Goal: Task Accomplishment & Management: Manage account settings

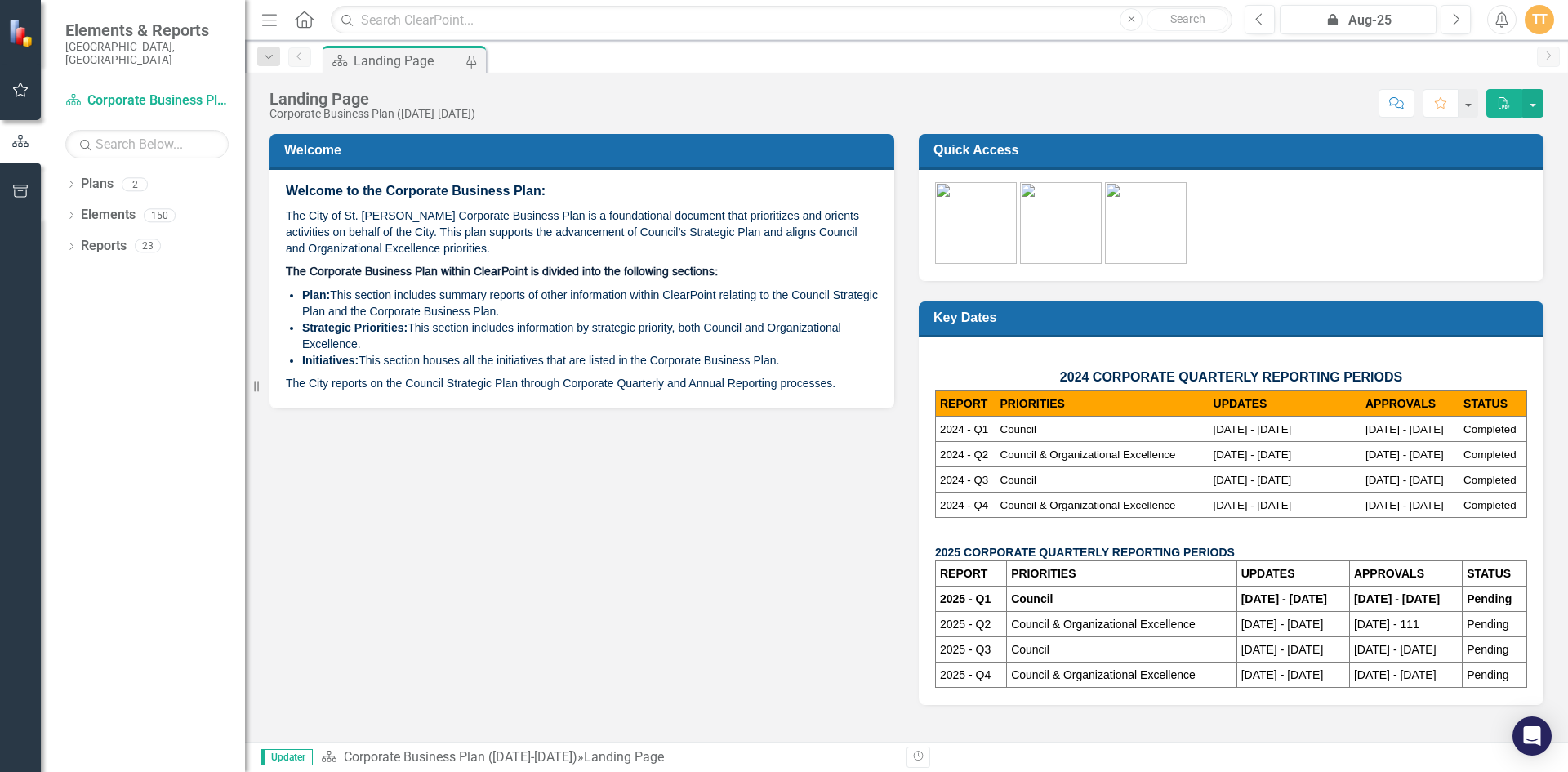
click at [304, 21] on icon at bounding box center [304, 19] width 19 height 18
click at [274, 20] on icon "button" at bounding box center [269, 20] width 15 height 12
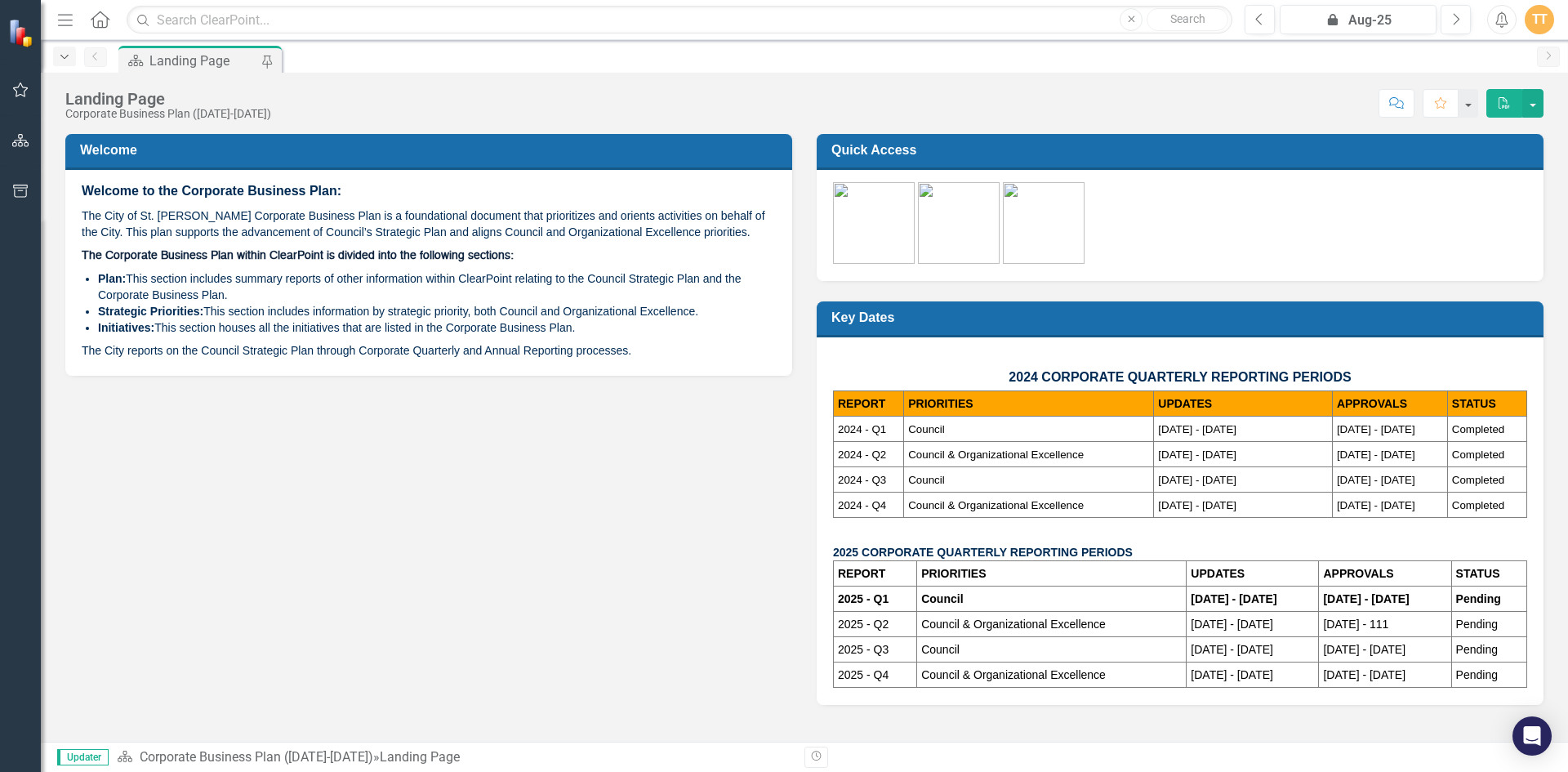
click at [60, 57] on icon "Dropdown" at bounding box center [65, 58] width 15 height 12
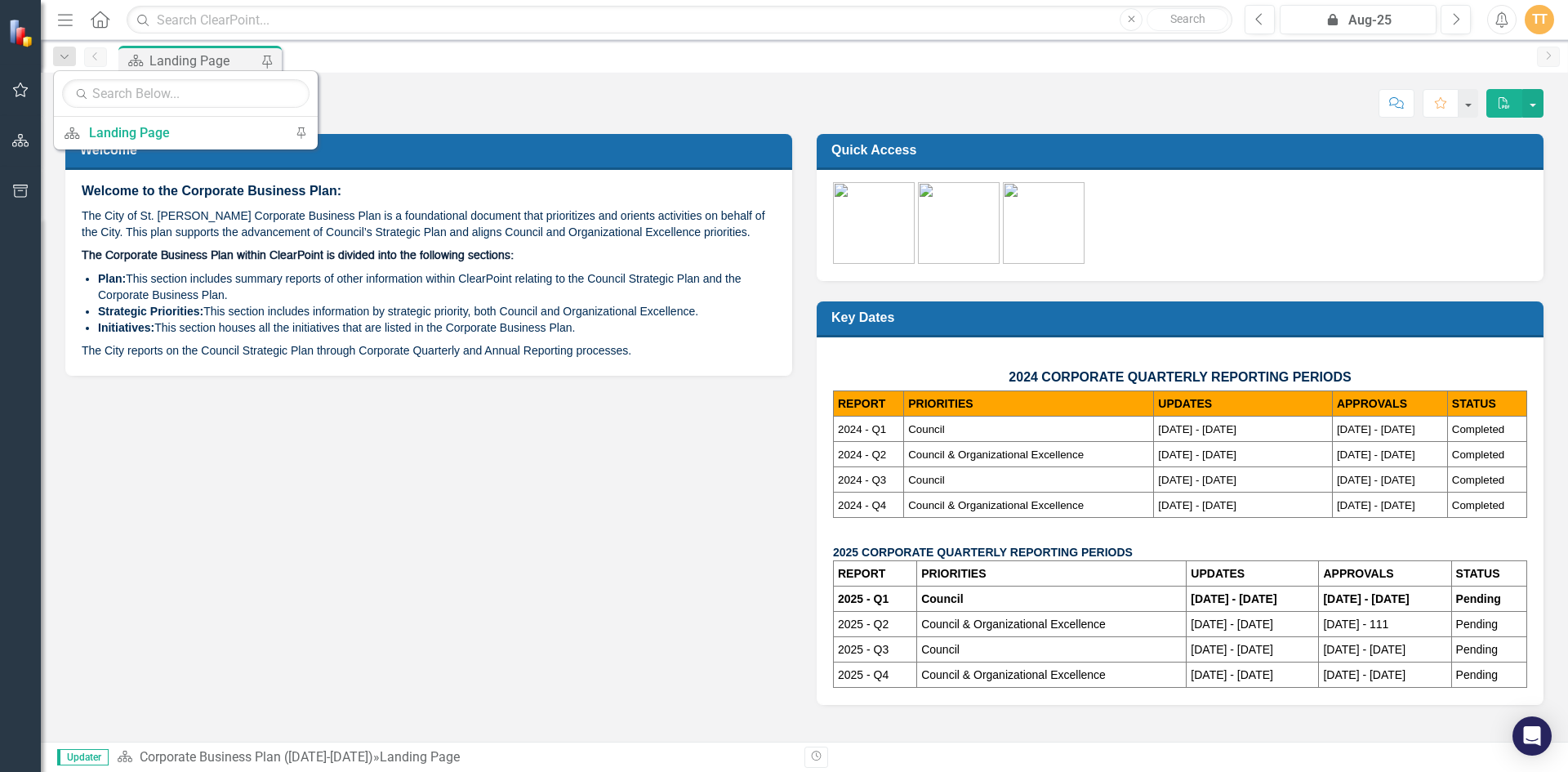
click at [303, 478] on div "Welcome Welcome to the Corporate Business Plan: The City of St. [PERSON_NAME] C…" at bounding box center [804, 409] width 1502 height 591
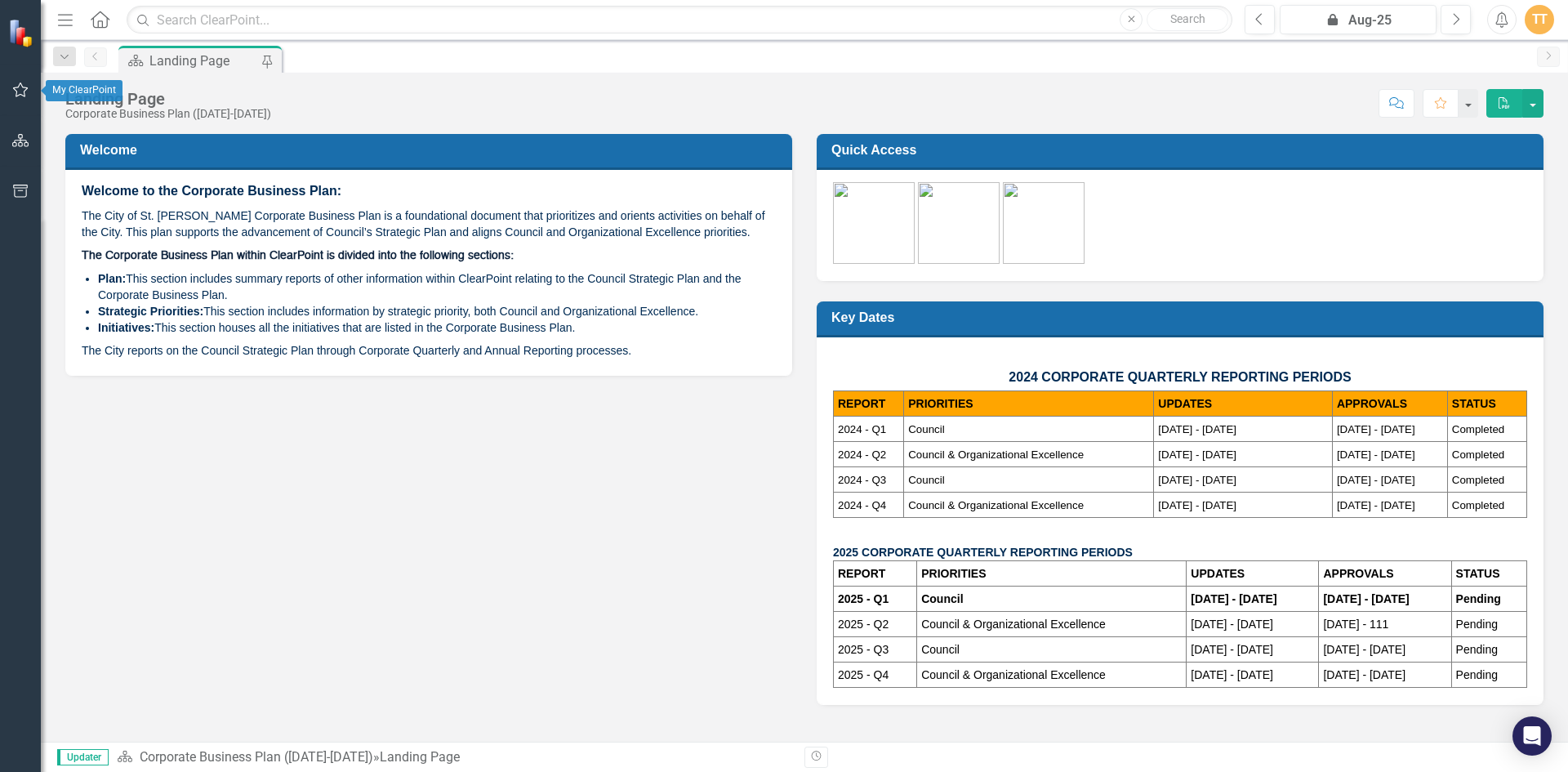
click at [22, 88] on icon "button" at bounding box center [21, 90] width 18 height 13
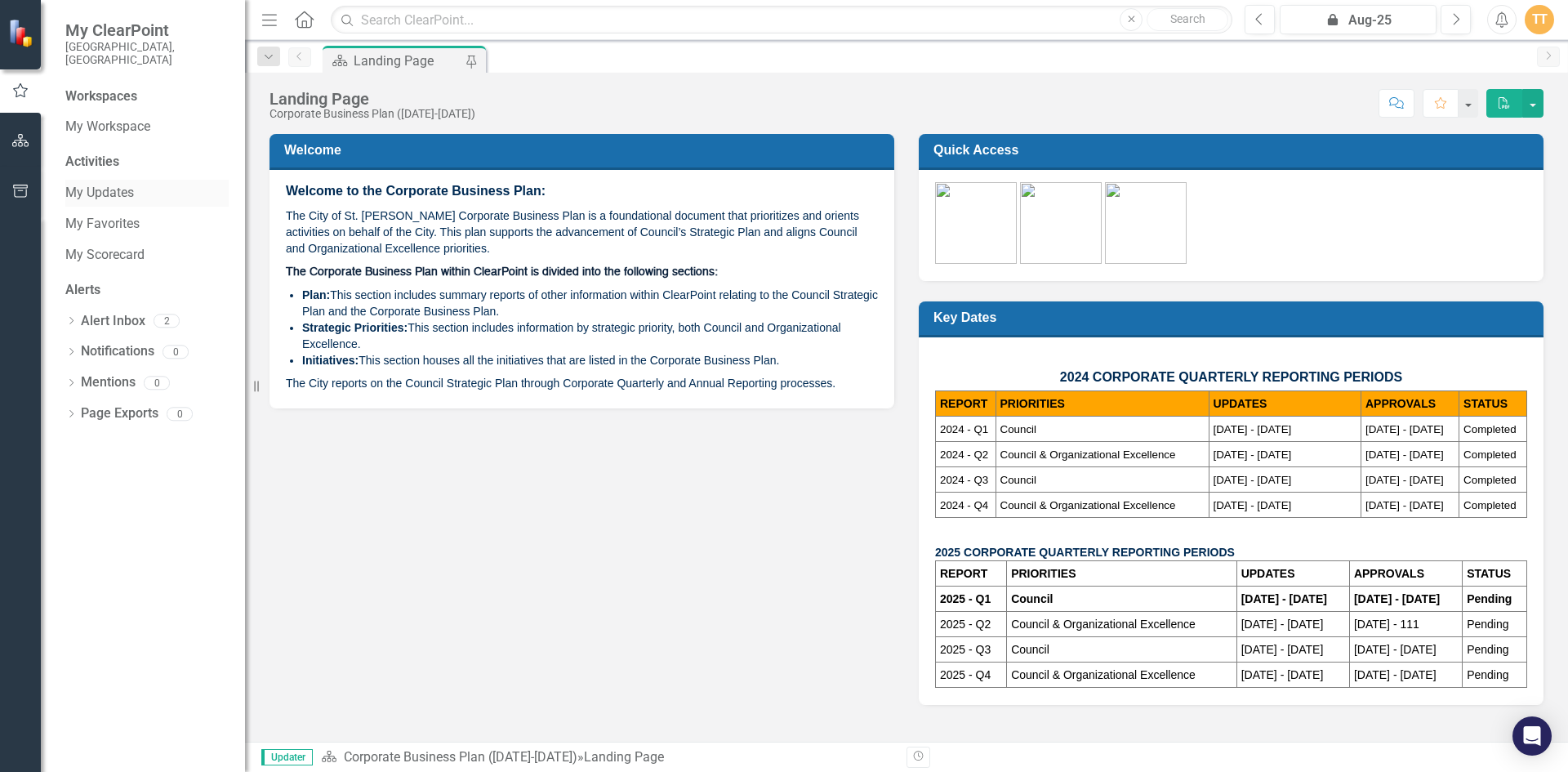
click at [134, 183] on link "My Updates" at bounding box center [147, 193] width 163 height 19
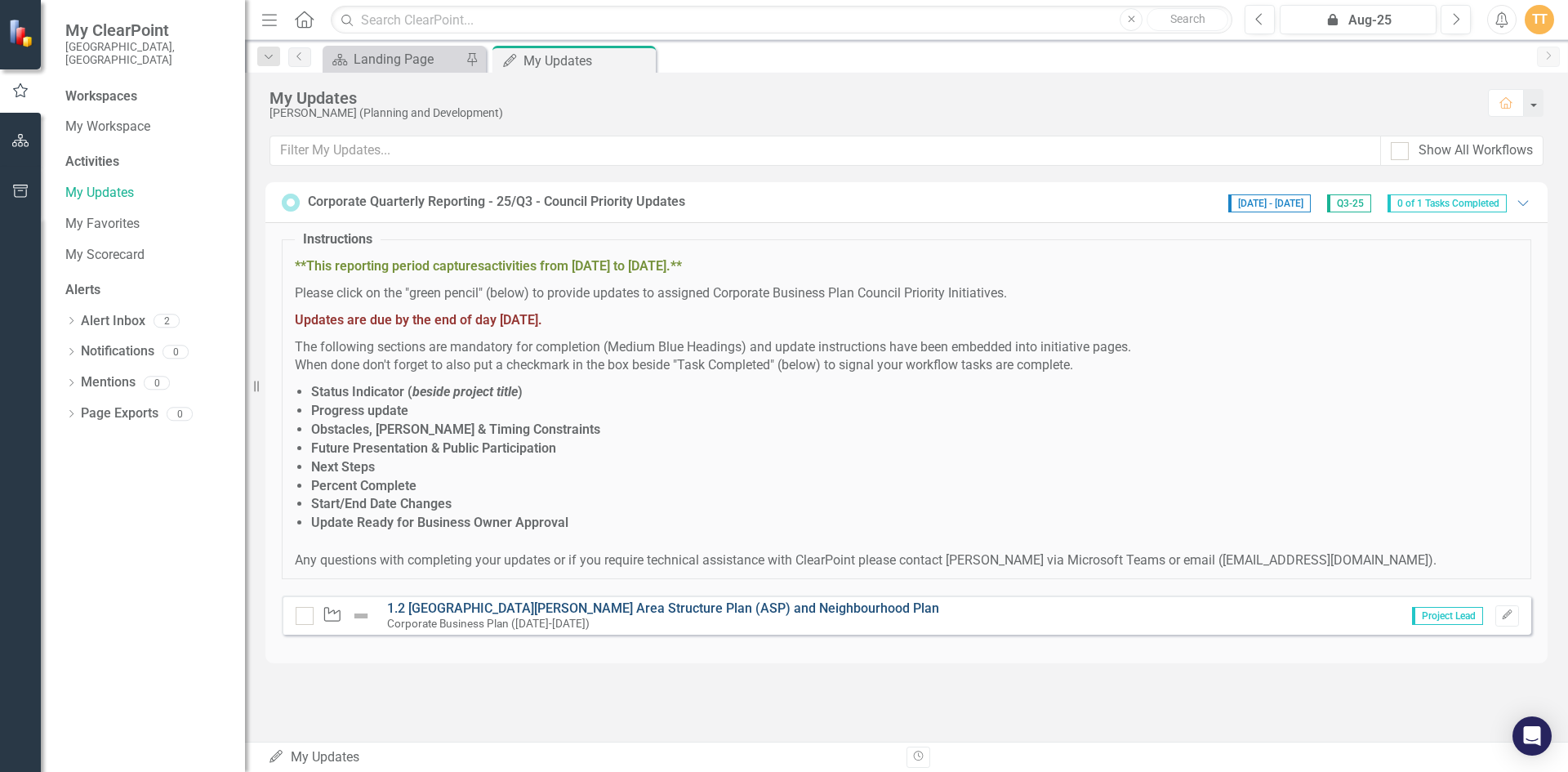
click at [700, 603] on link "1.2 [GEOGRAPHIC_DATA][PERSON_NAME] Area Structure Plan (ASP) and Neighbourhood …" at bounding box center [663, 608] width 552 height 16
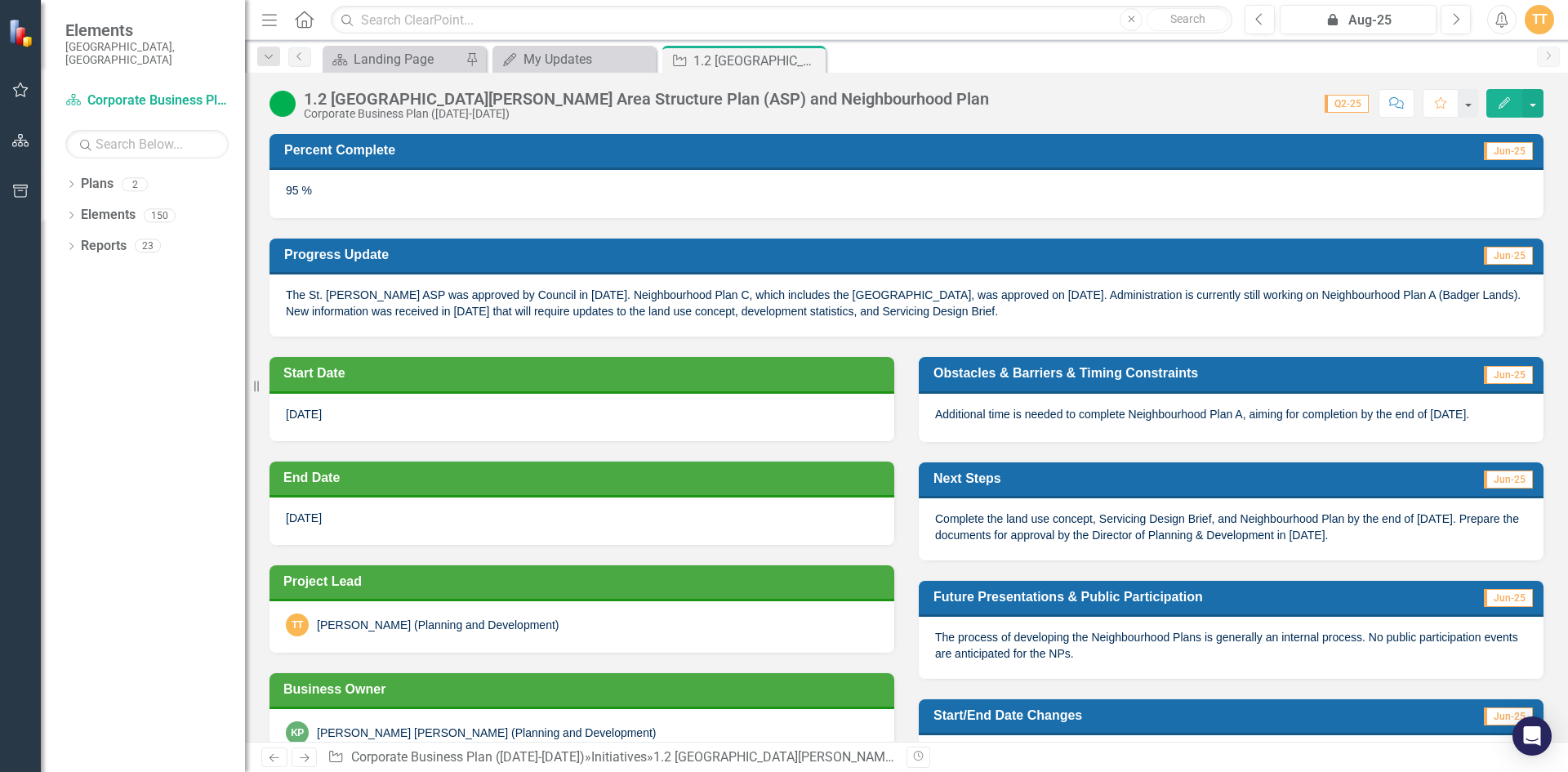
click at [1065, 295] on span "The St. [PERSON_NAME] ASP was approved by Council in [DATE]. Neighbourhood Plan…" at bounding box center [903, 303] width 1235 height 29
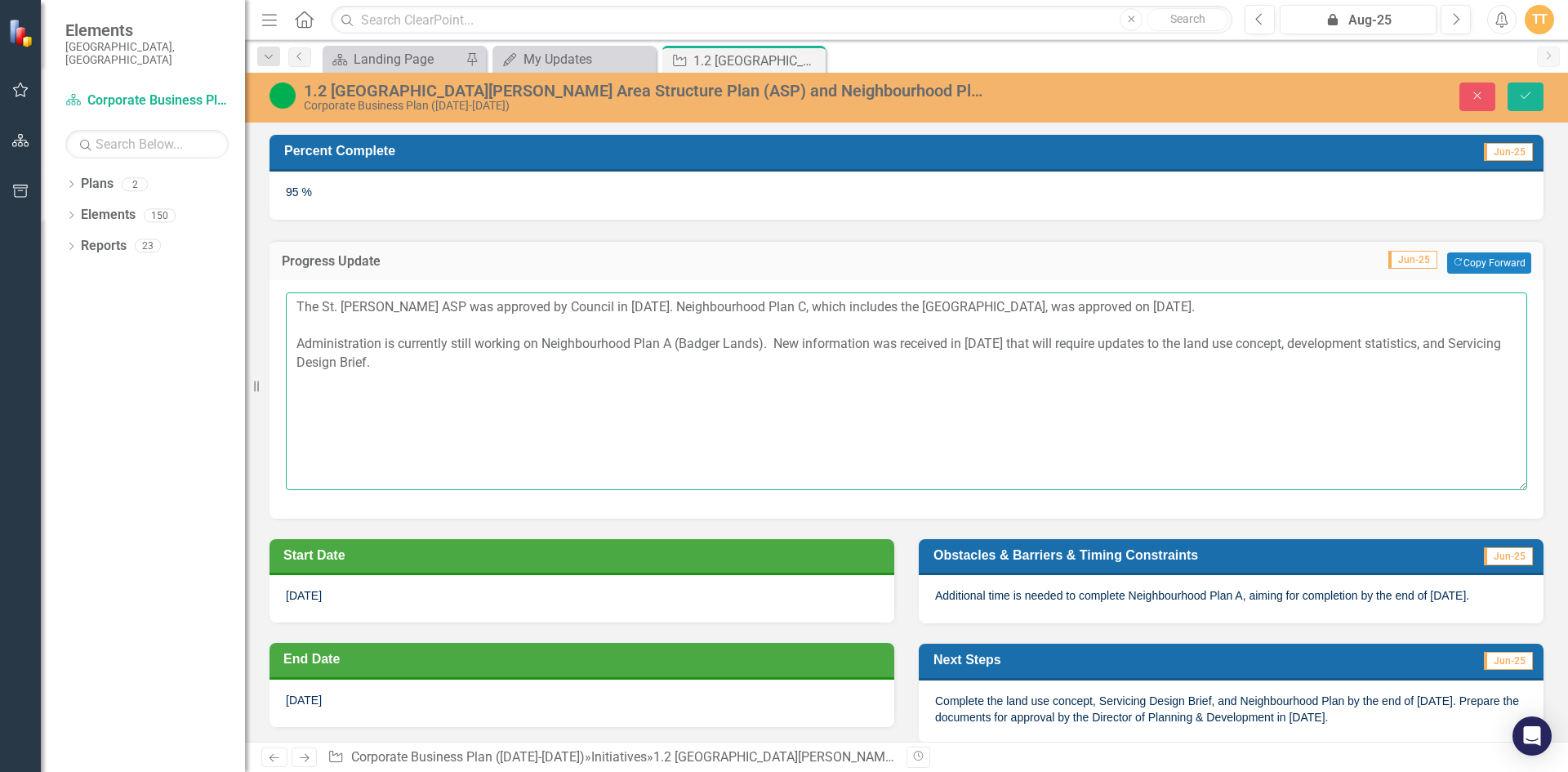
click at [861, 362] on textarea "The St. [PERSON_NAME] ASP was approved by Council in [DATE]. Neighbourhood Plan…" at bounding box center [906, 391] width 1241 height 198
click at [657, 391] on textarea "The St. [PERSON_NAME] ASP was approved by Council in [DATE]. Neighbourhood Plan…" at bounding box center [906, 391] width 1241 height 198
click at [524, 355] on textarea "The St. [PERSON_NAME] ASP was approved by Council in [DATE]. Neighbourhood Plan…" at bounding box center [906, 391] width 1241 height 198
drag, startPoint x: 775, startPoint y: 342, endPoint x: 793, endPoint y: 360, distance: 25.5
click at [793, 360] on textarea "The St. [PERSON_NAME] ASP was approved by Council in [DATE]. Neighbourhood Plan…" at bounding box center [906, 391] width 1241 height 198
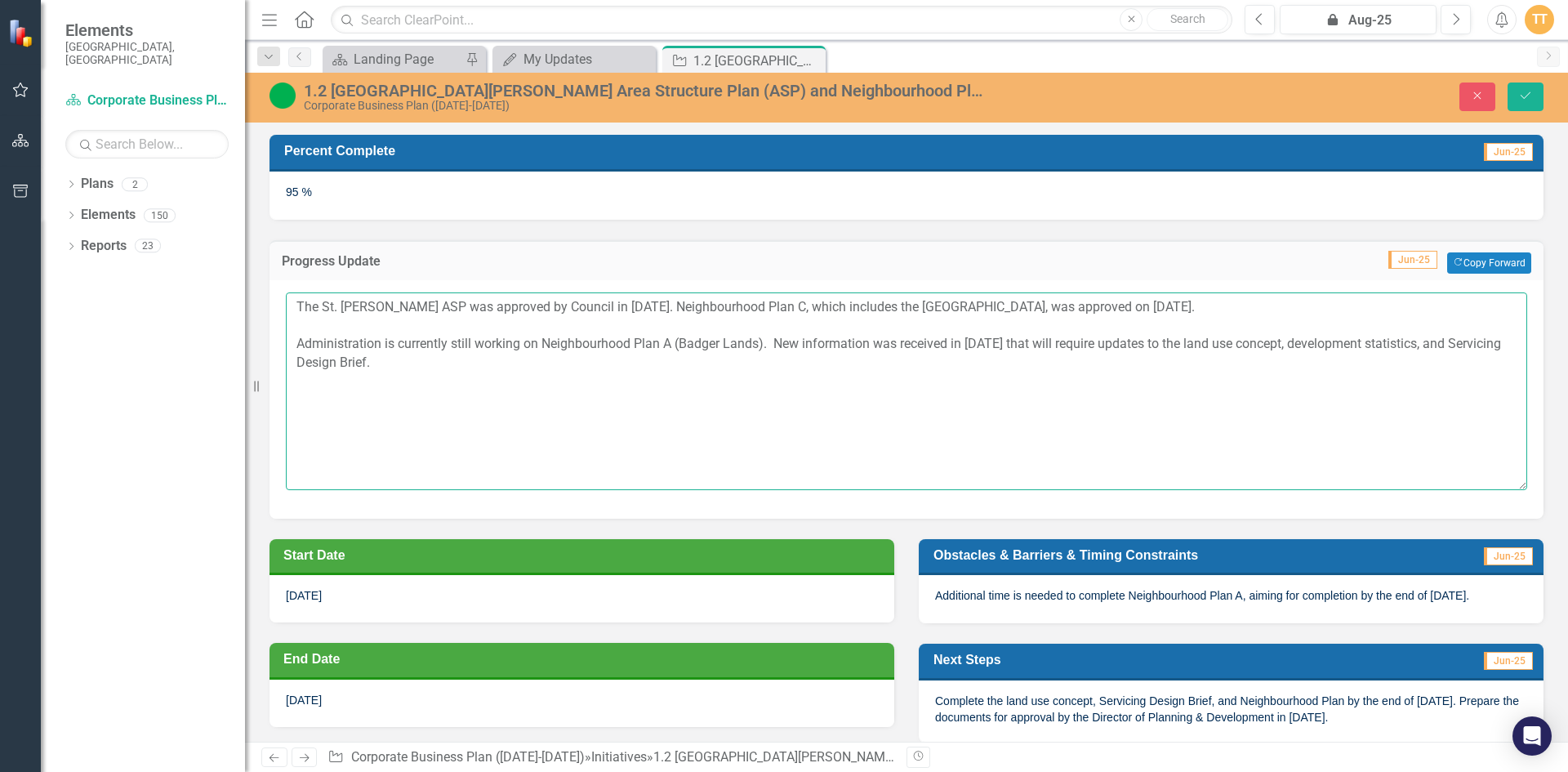
click at [643, 358] on textarea "The St. [PERSON_NAME] ASP was approved by Council in [DATE]. Neighbourhood Plan…" at bounding box center [906, 391] width 1241 height 198
click at [1477, 385] on textarea "The St. [PERSON_NAME] ASP was approved by Council in [DATE]. Neighbourhood Plan…" at bounding box center [906, 391] width 1241 height 198
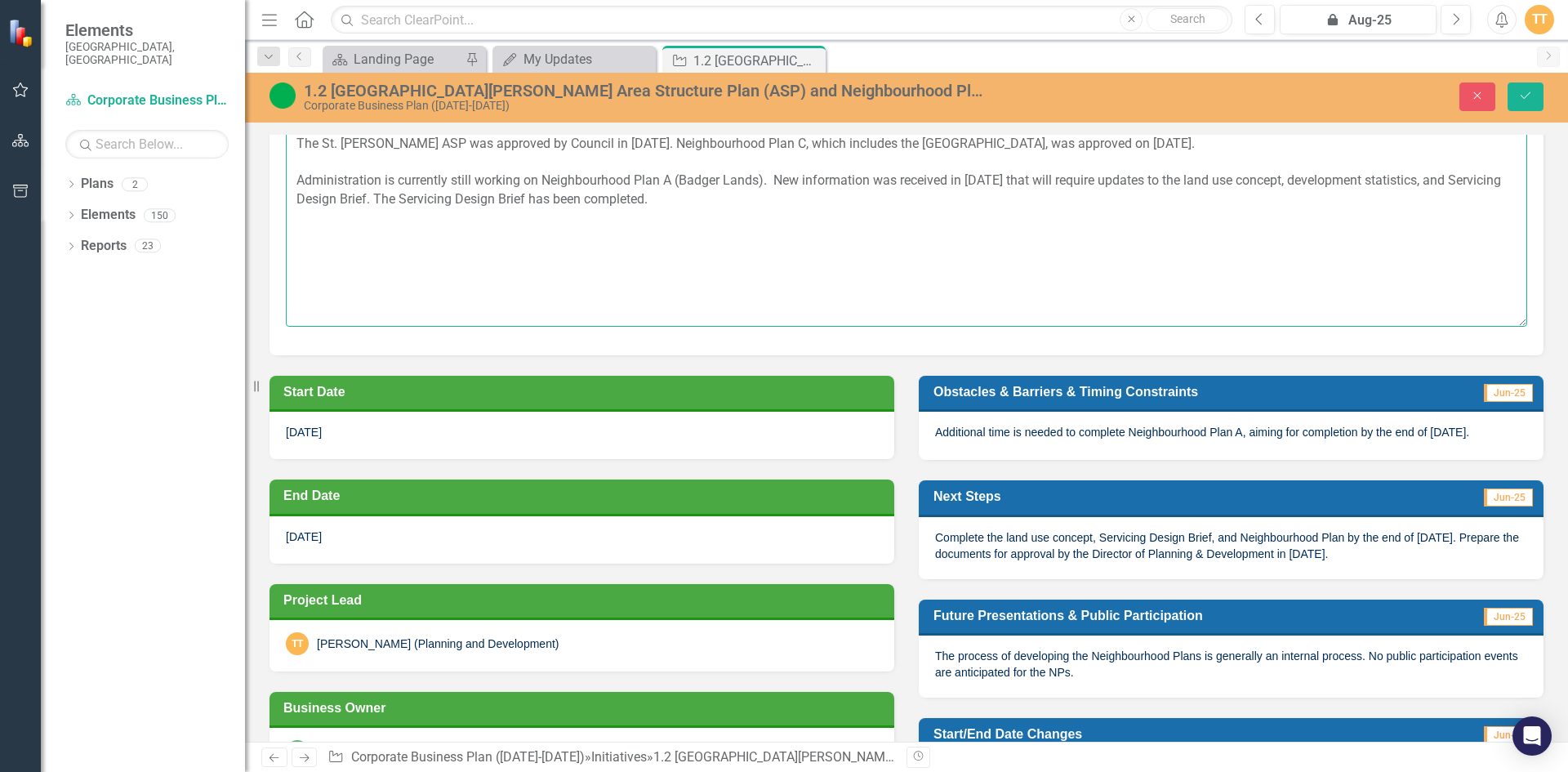
type textarea "The St. [PERSON_NAME] ASP was approved by Council in [DATE]. Neighbourhood Plan…"
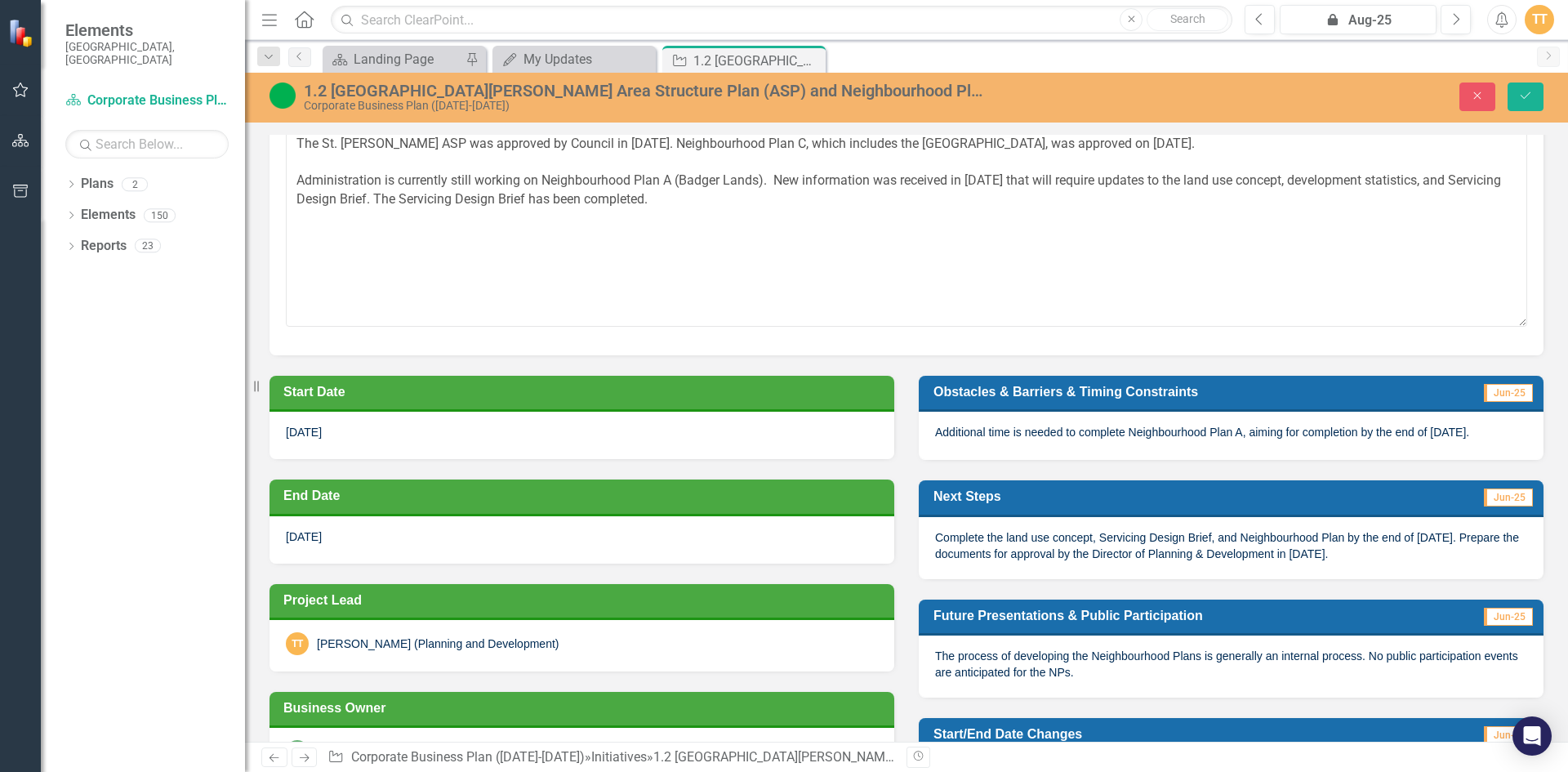
click at [1194, 418] on div "Additional time is needed to complete Neighbourhood Plan A, aiming for completi…" at bounding box center [1230, 435] width 624 height 48
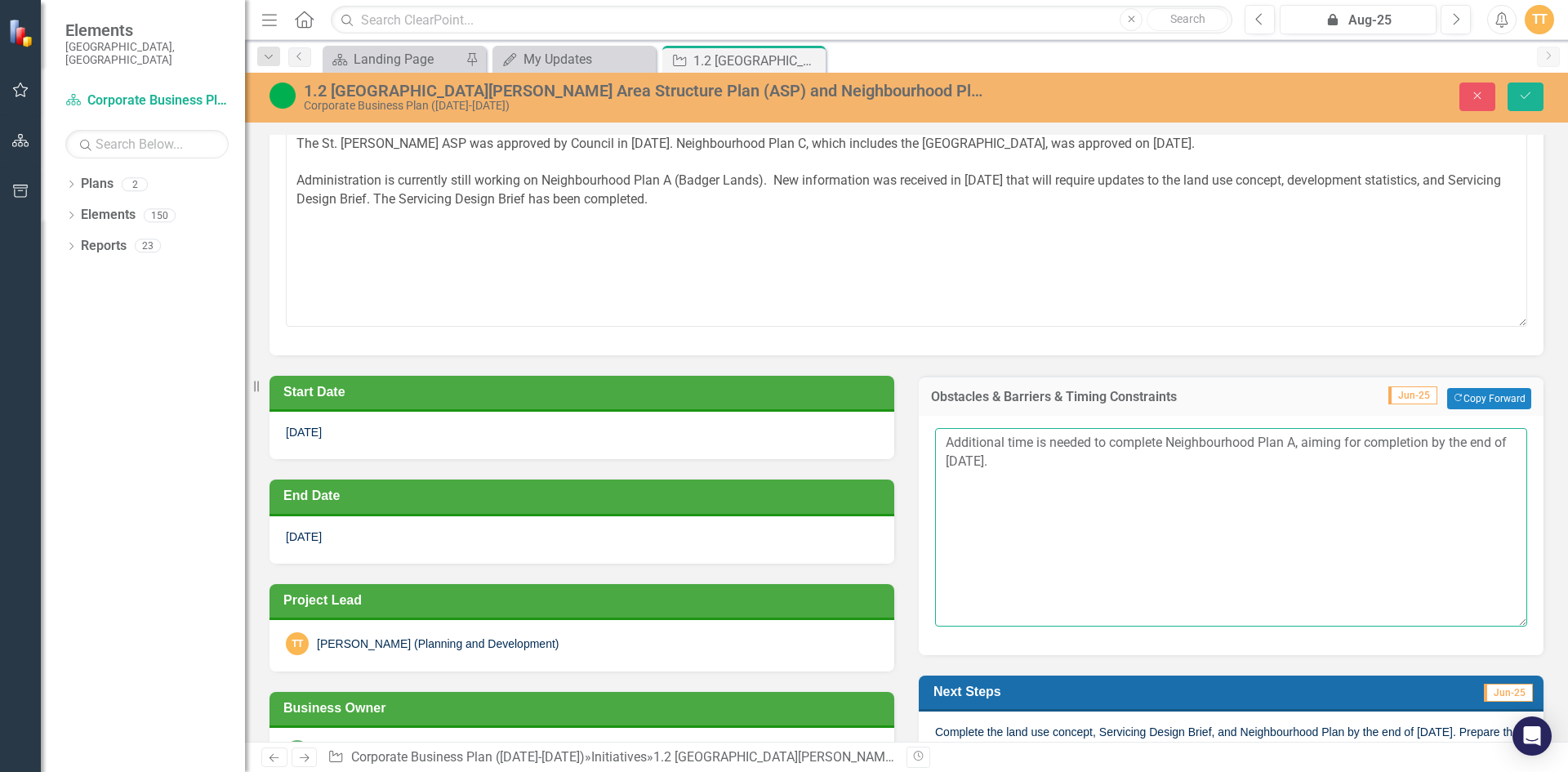
click at [1180, 466] on textarea "Additional time is needed to complete Neighbourhood Plan A, aiming for completi…" at bounding box center [1231, 526] width 592 height 198
drag, startPoint x: 1063, startPoint y: 454, endPoint x: 954, endPoint y: 459, distance: 109.1
click at [954, 459] on textarea "Additional time is needed to complete Neighbourhood Plan A, aiming for completi…" at bounding box center [1231, 526] width 592 height 198
click at [1079, 498] on textarea "Additional time is needed to complete Neighbourhood Plan A, aiming for completi…" at bounding box center [1231, 526] width 592 height 198
type textarea "Additional time is needed to complete Neighbourhood Plan A, aiming for completi…"
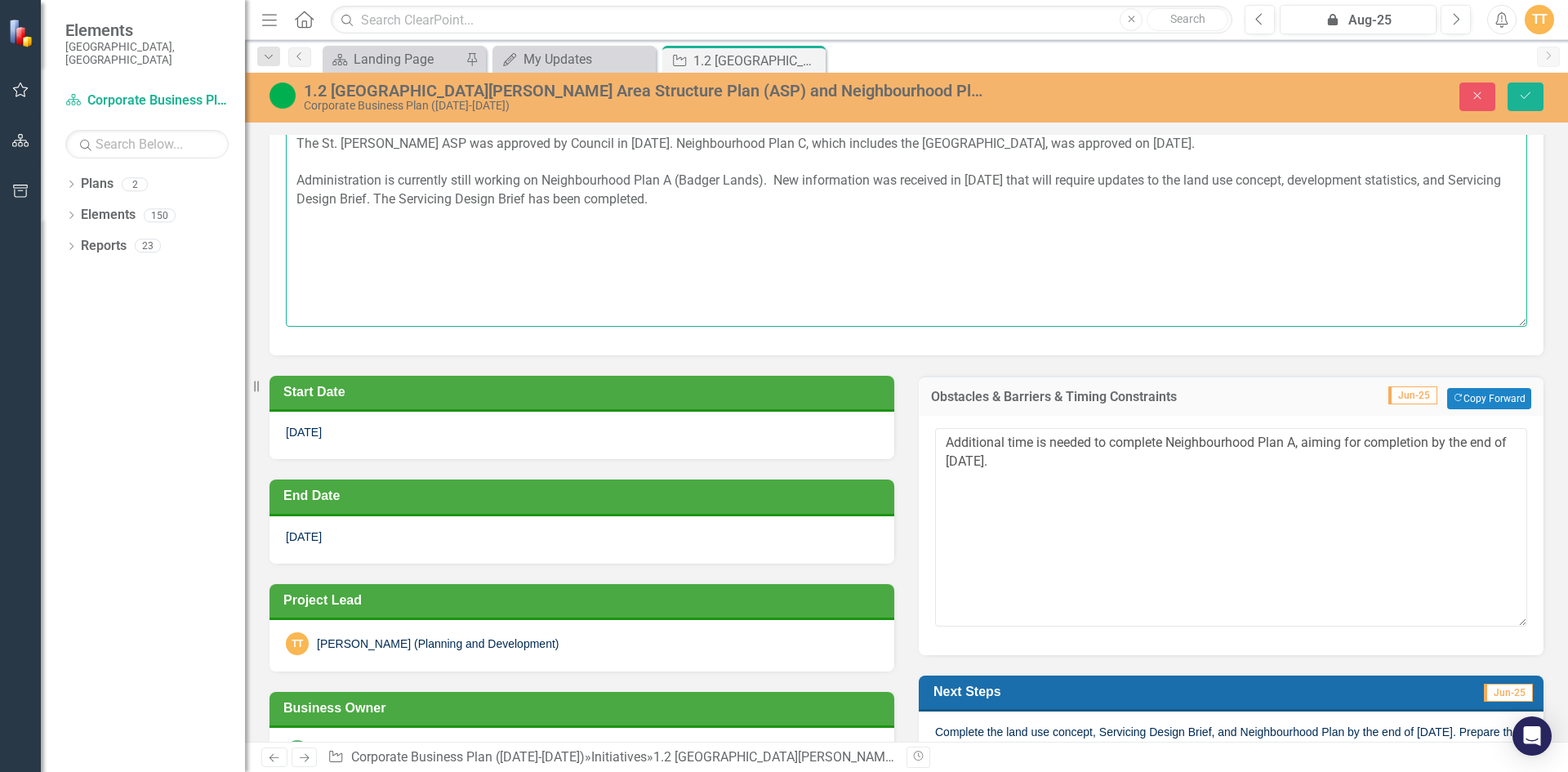
click at [1281, 306] on textarea "The St. [PERSON_NAME] ASP was approved by Council in [DATE]. Neighbourhood Plan…" at bounding box center [906, 228] width 1241 height 198
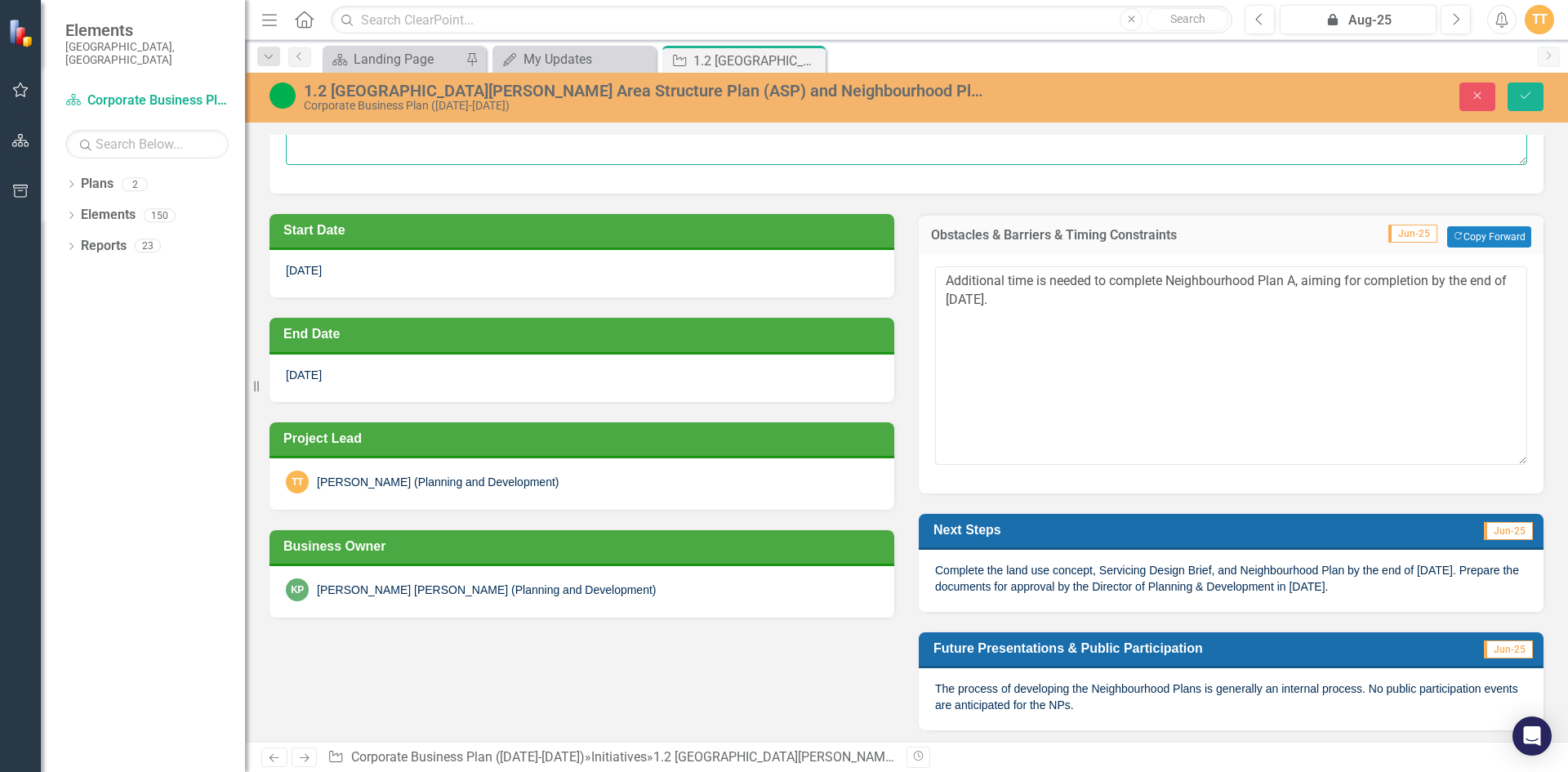
scroll to position [327, 0]
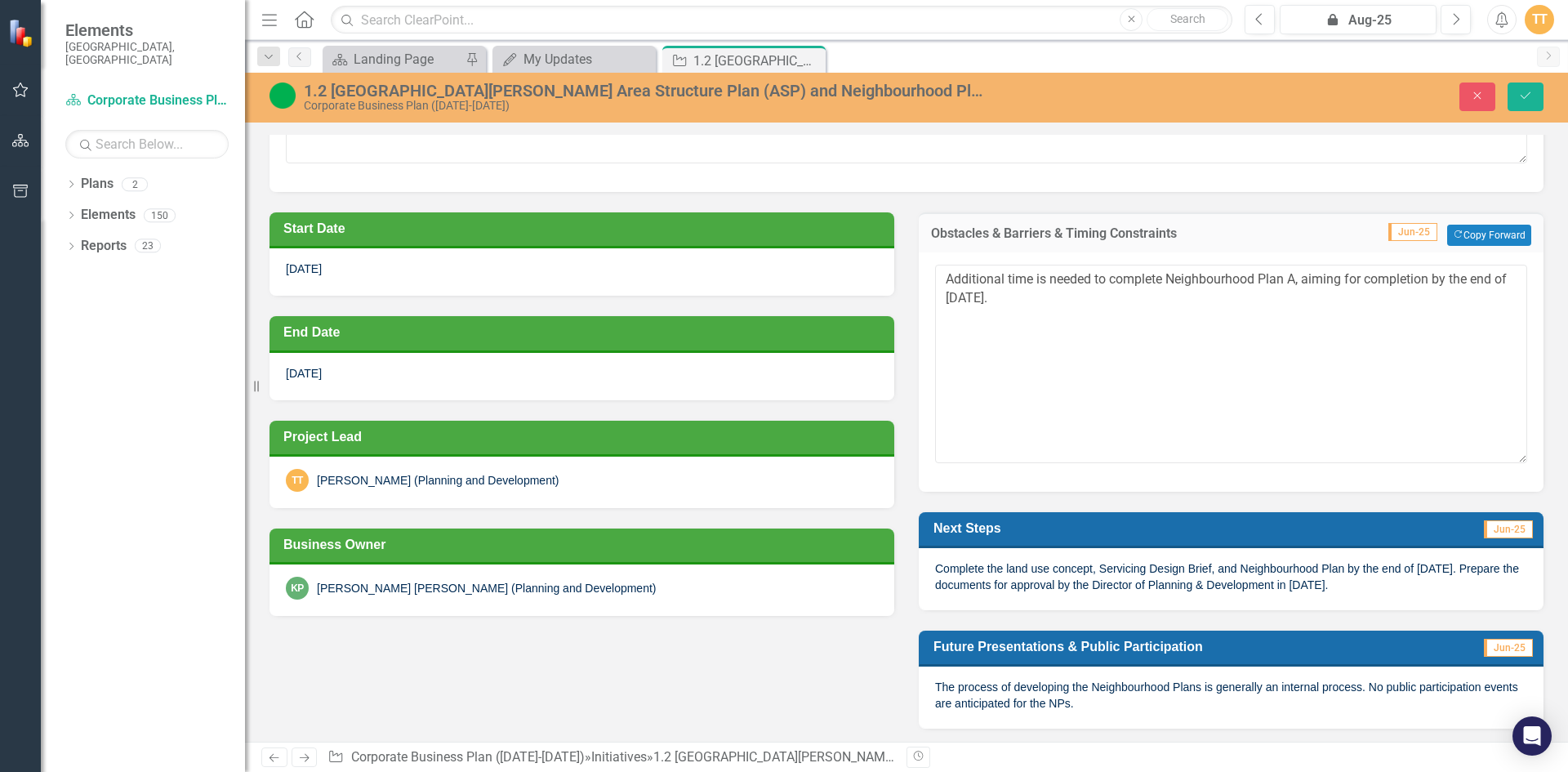
click at [1231, 577] on span "Complete the land use concept, Servicing Design Brief, and Neighbourhood Plan b…" at bounding box center [1227, 576] width 584 height 29
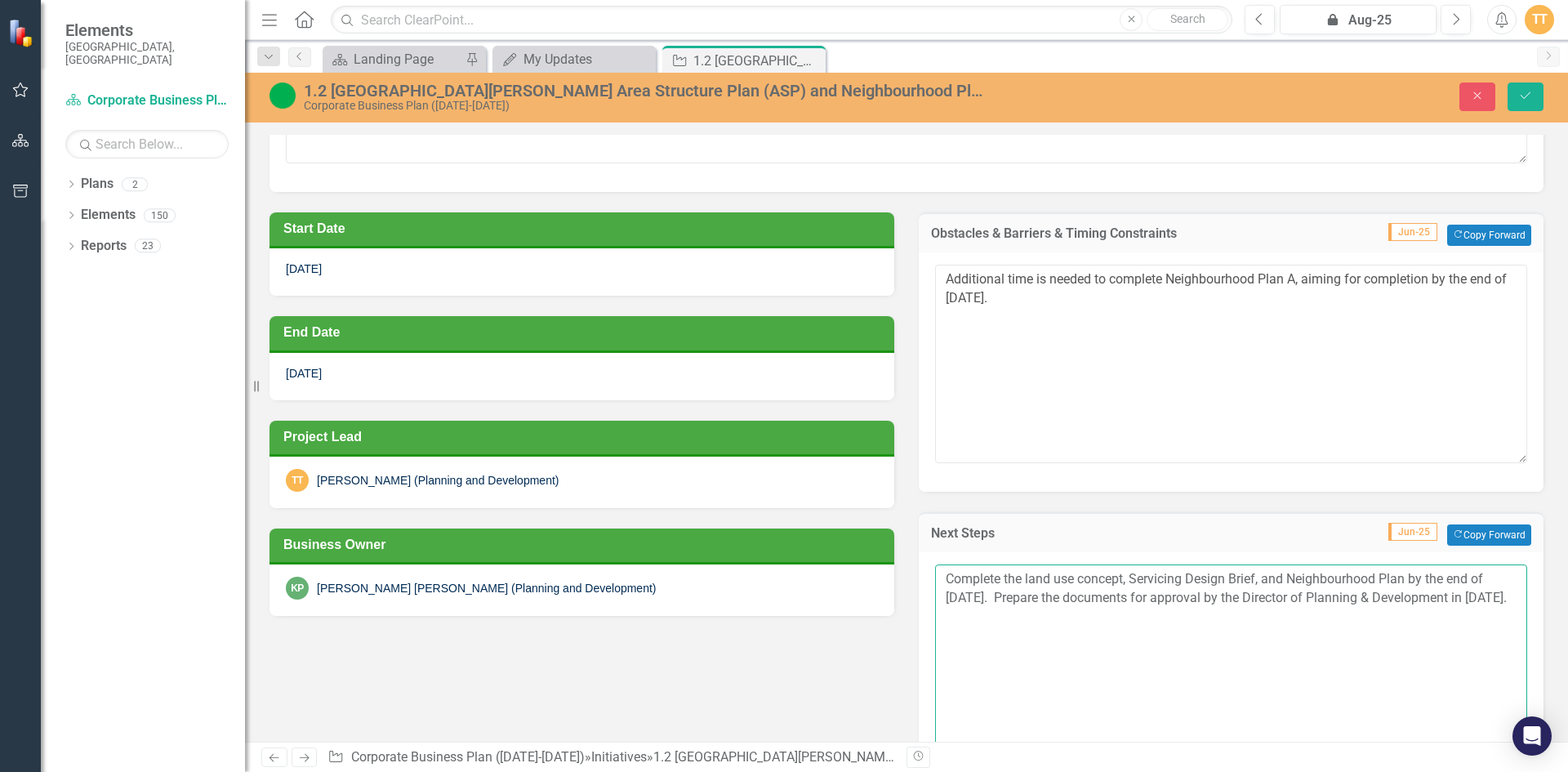
click at [1252, 609] on textarea "Complete the land use concept, Servicing Design Brief, and Neighbourhood Plan b…" at bounding box center [1231, 663] width 592 height 198
click at [1052, 609] on textarea "Complete the land use concept, Servicing Design Brief, and Neighbourhood Plan b…" at bounding box center [1231, 663] width 592 height 198
drag, startPoint x: 1025, startPoint y: 617, endPoint x: 934, endPoint y: 613, distance: 91.1
click at [935, 613] on textarea "Complete the land use concept, Servicing Design Brief, and Neighbourhood Plan b…" at bounding box center [1231, 663] width 592 height 198
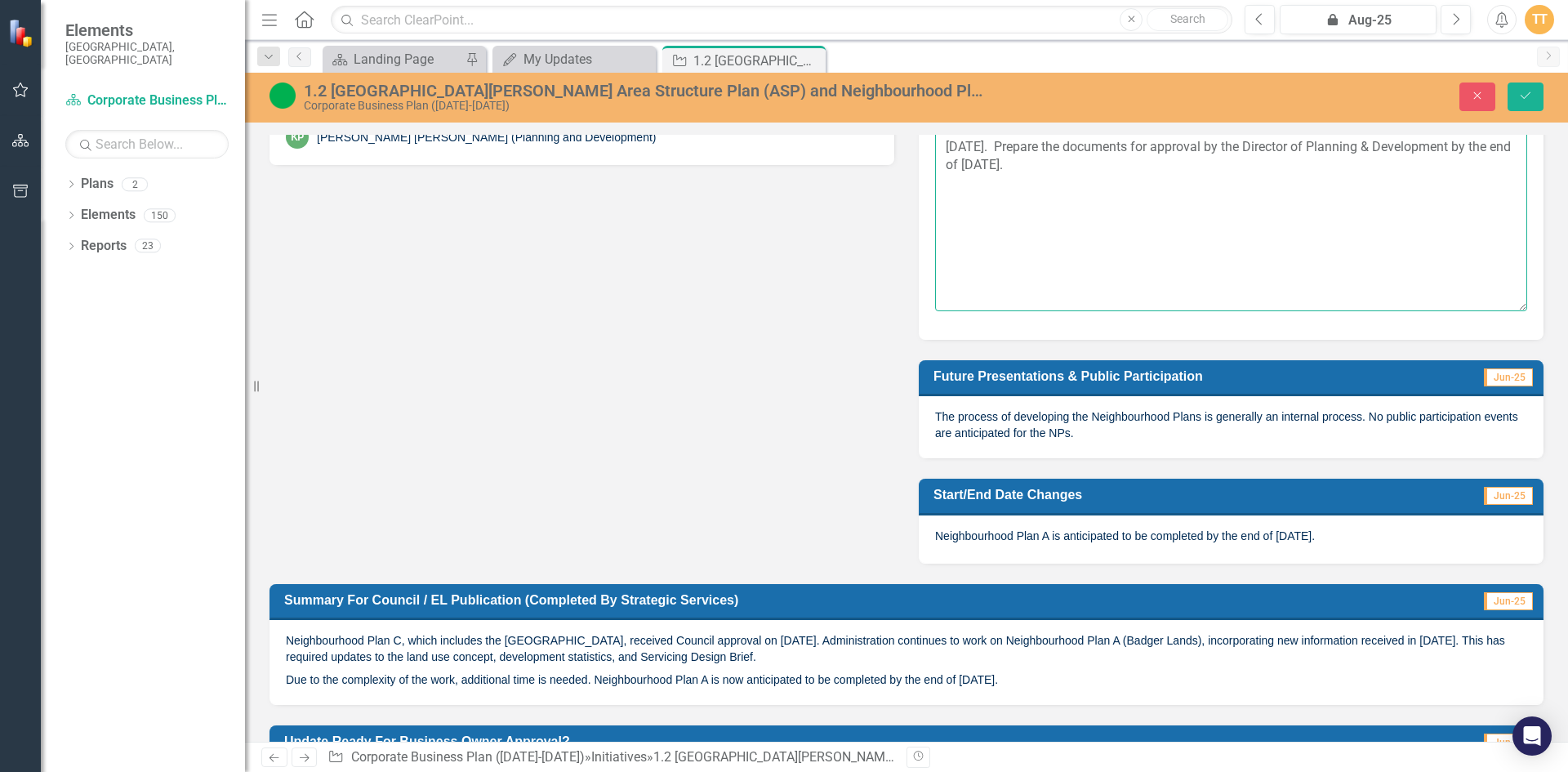
scroll to position [816, 0]
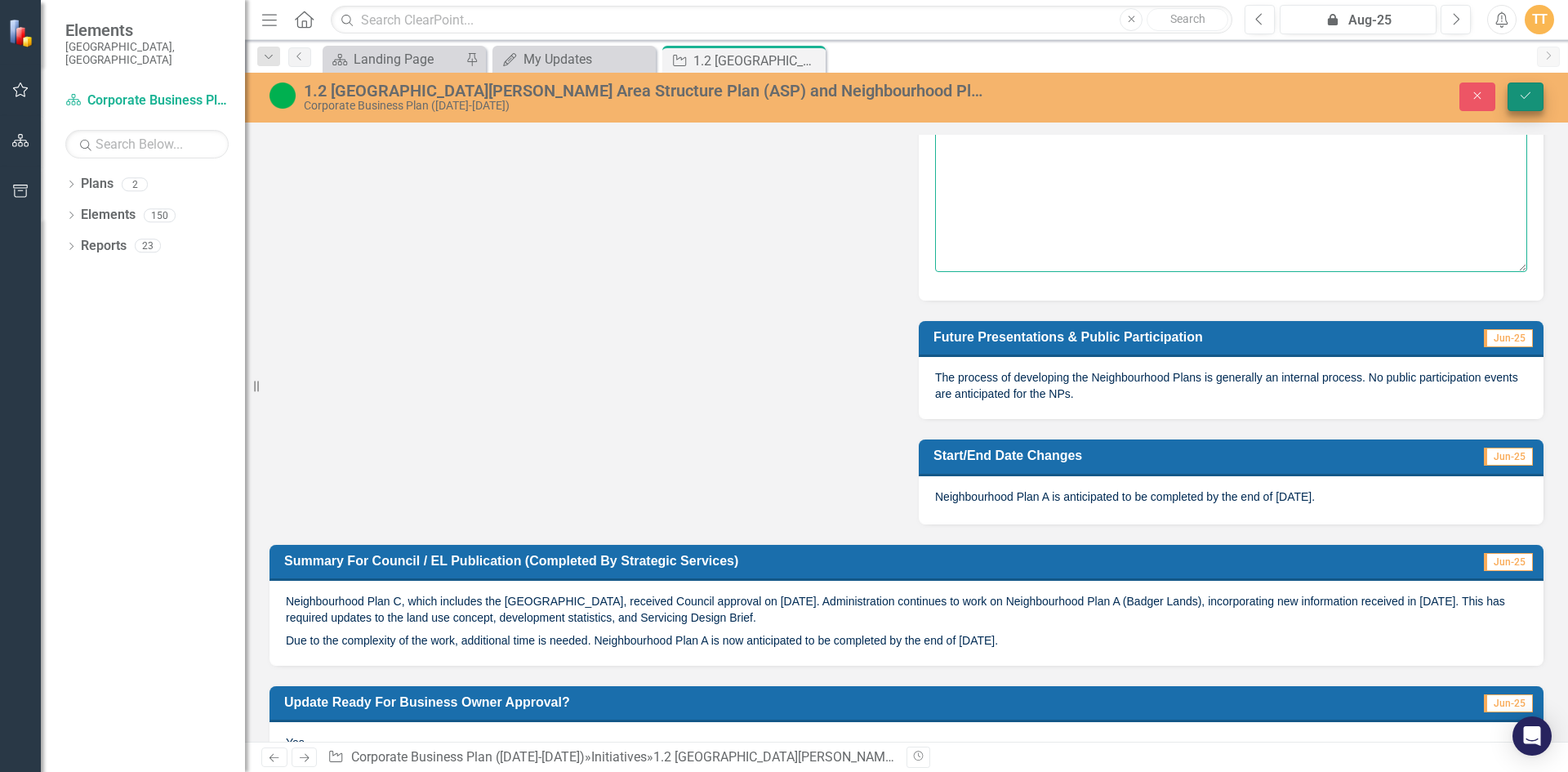
type textarea "Complete the land use concept, Servicing Design Brief, and Neighbourhood Plan b…"
click at [1534, 89] on button "Save" at bounding box center [1525, 97] width 36 height 28
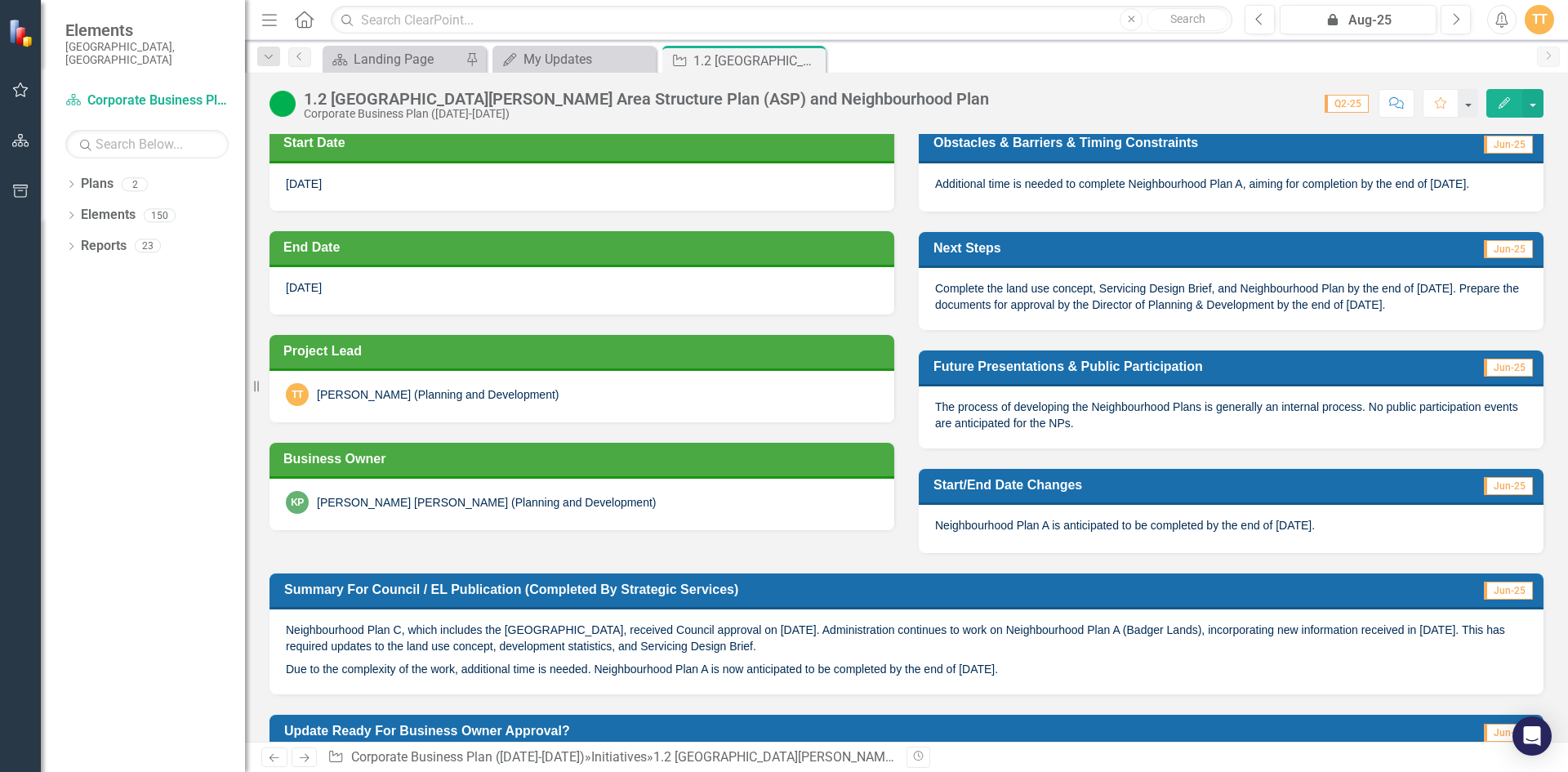
scroll to position [245, 0]
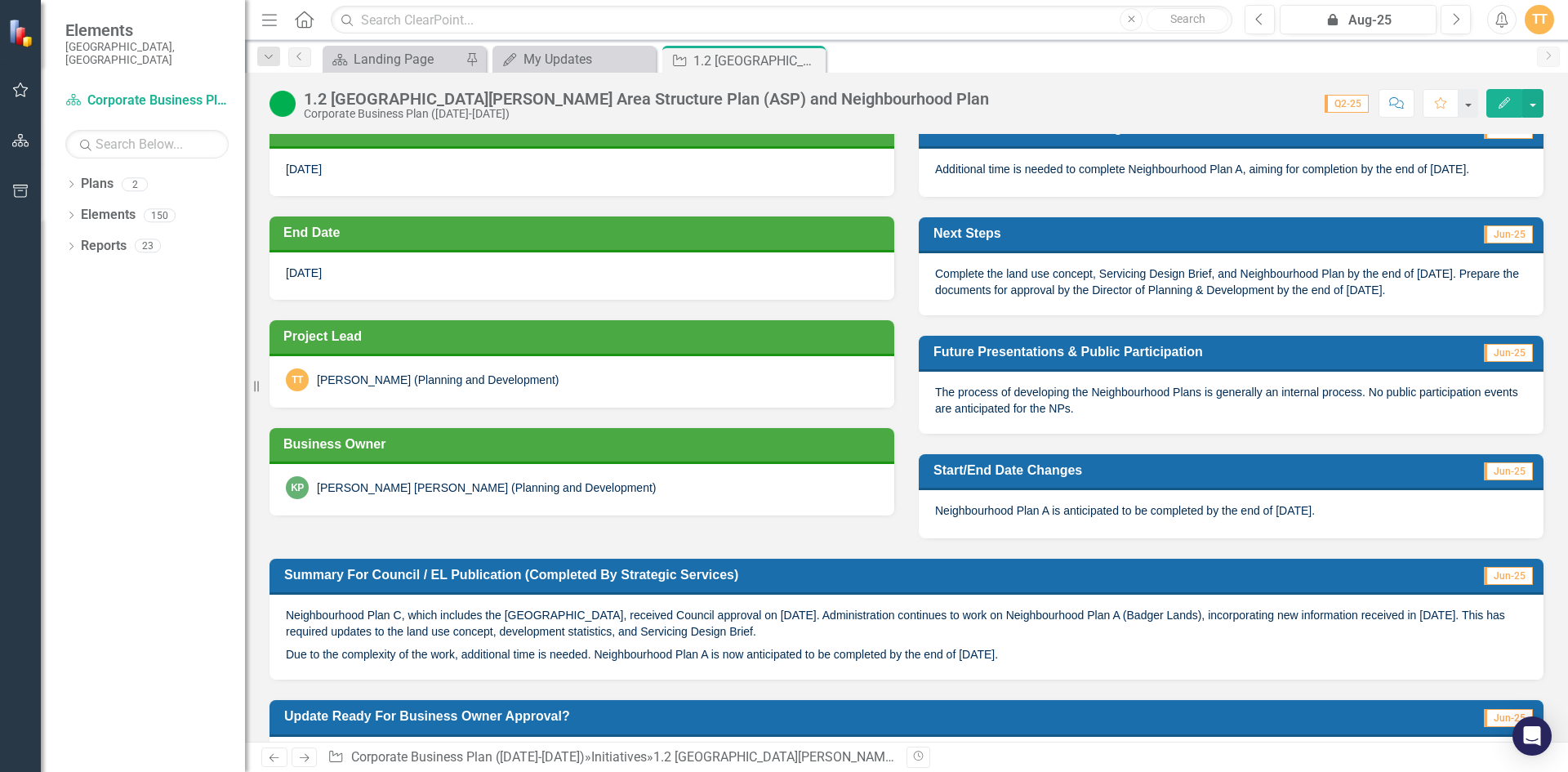
click at [1329, 502] on div "Neighbourhood Plan A is anticipated to be completed by the end of [DATE]." at bounding box center [1230, 514] width 624 height 48
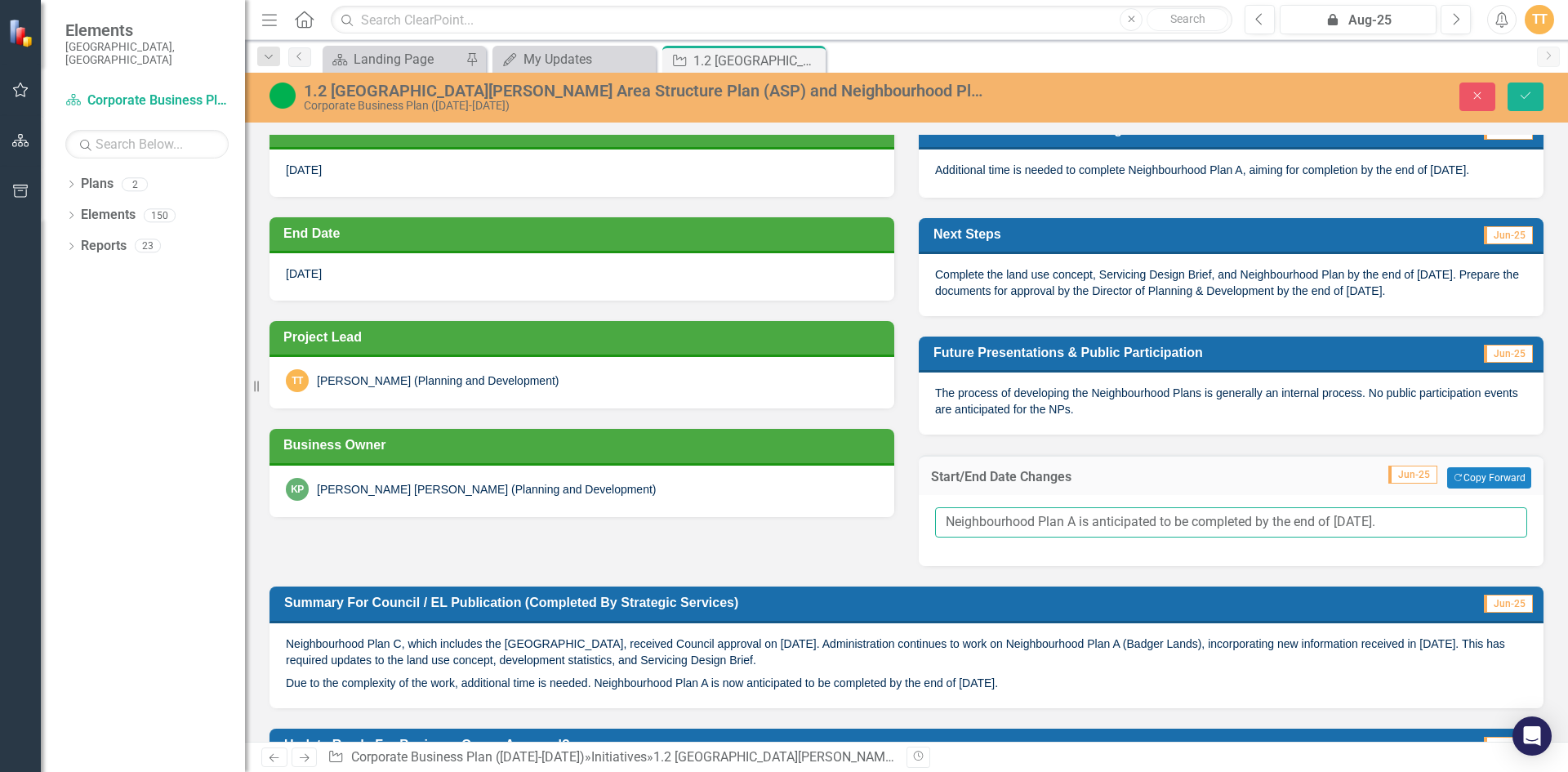
click at [1365, 514] on input "Neighbourhood Plan A is anticipated to be completed by the end of [DATE]." at bounding box center [1231, 522] width 592 height 30
drag, startPoint x: 1330, startPoint y: 514, endPoint x: 1452, endPoint y: 534, distance: 123.6
click at [1452, 534] on input "Neighbourhood Plan A is anticipated to be completed by the end of [DATE]." at bounding box center [1231, 522] width 592 height 30
type input "Neighbourhood Plan A is anticipated to be completed by the end of [DATE]."
click at [1520, 92] on icon "Save" at bounding box center [1525, 96] width 15 height 12
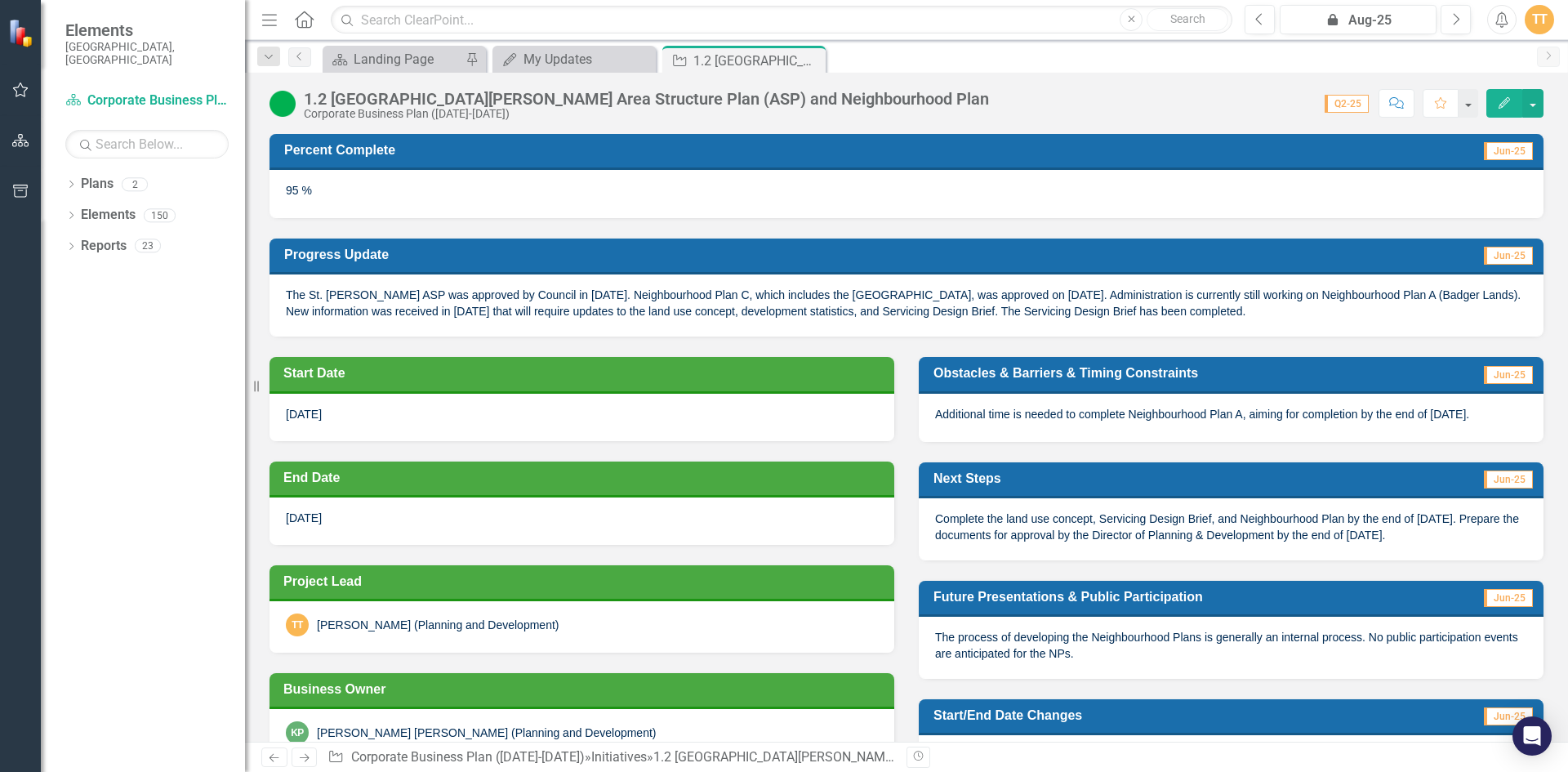
scroll to position [327, 0]
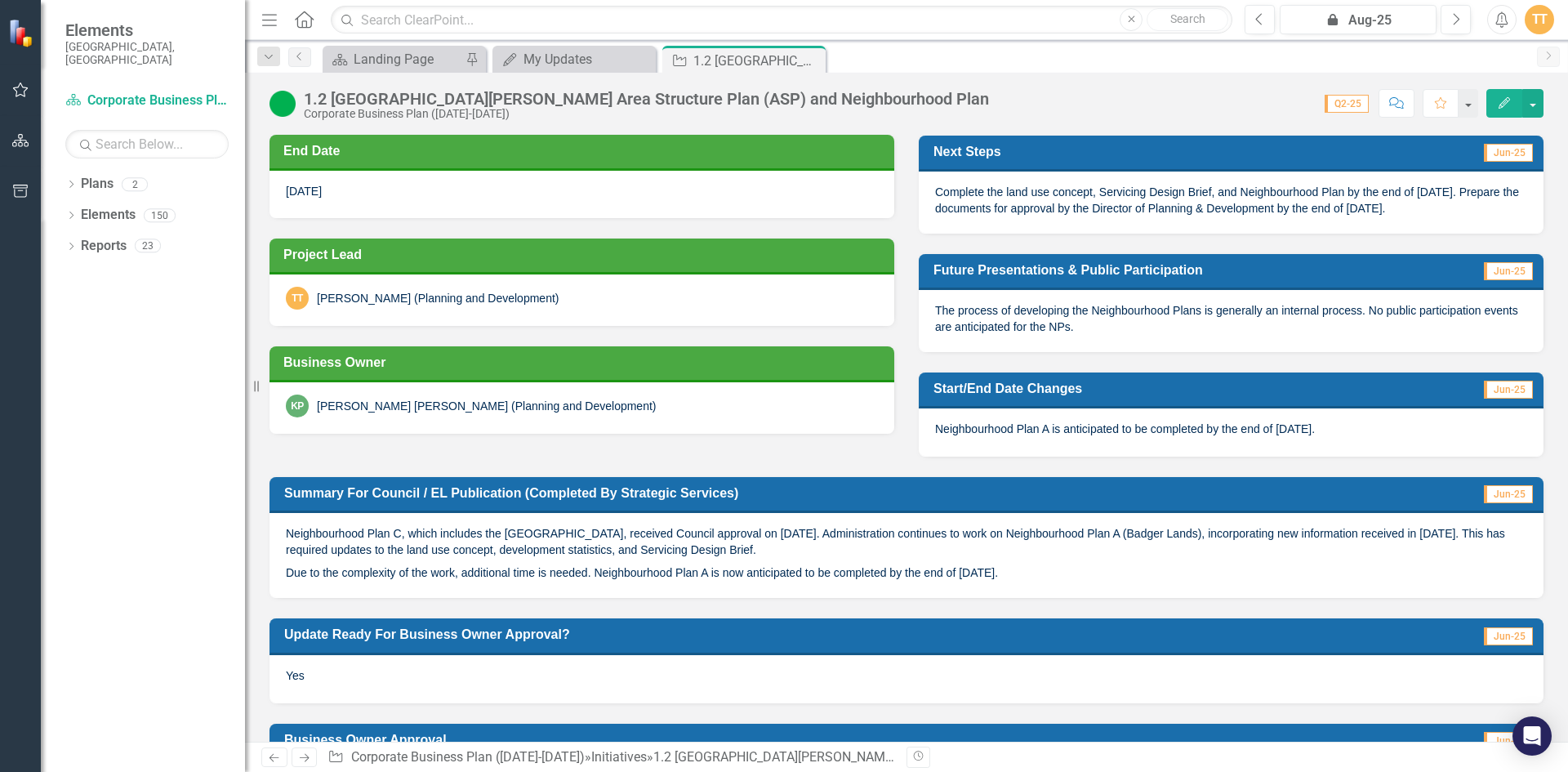
click at [1090, 545] on p "Neighbourhood Plan C, which includes the [GEOGRAPHIC_DATA], received Council ap…" at bounding box center [906, 543] width 1241 height 36
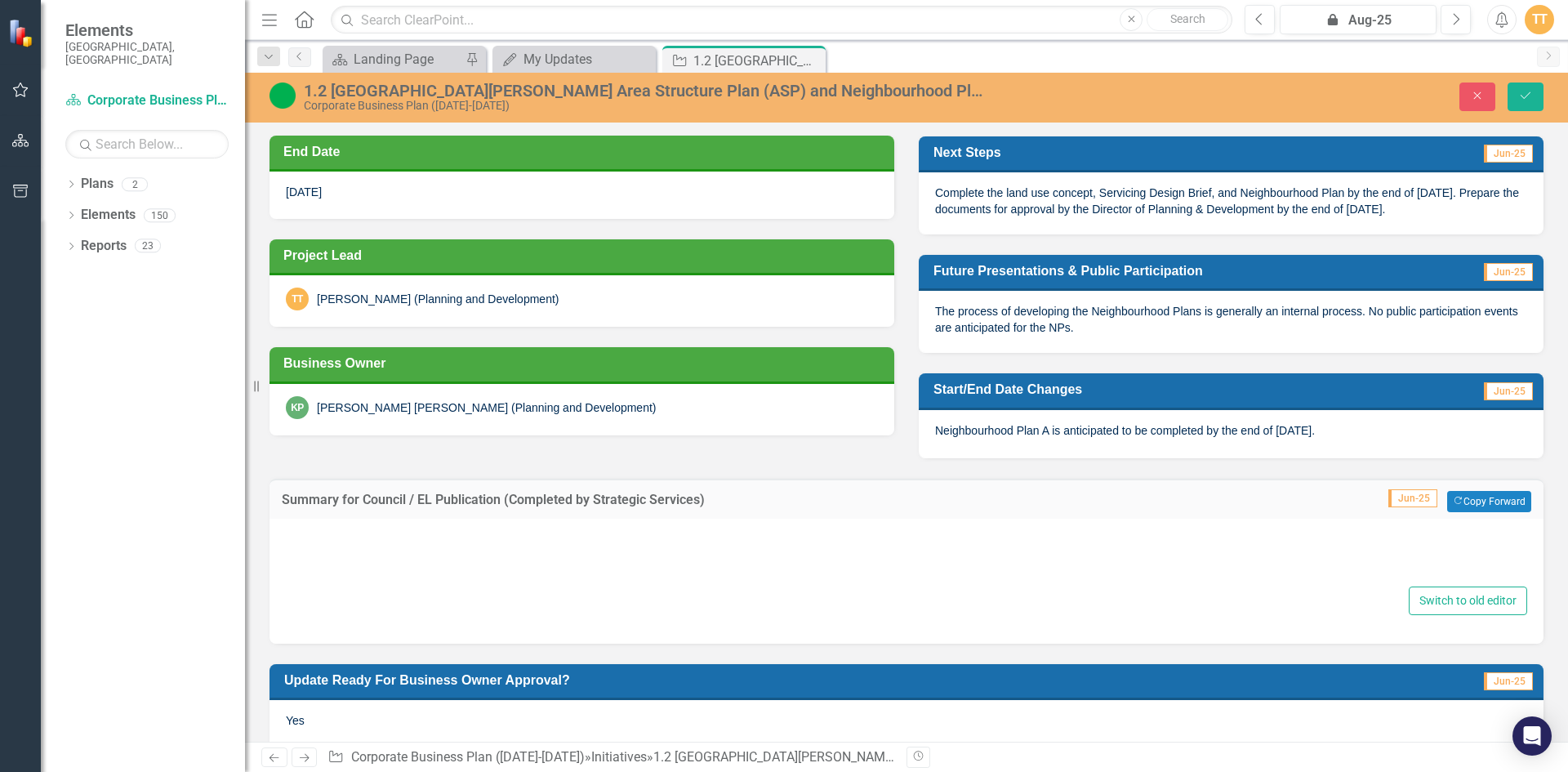
type textarea "<p>Neighbourhood Plan C, which includes the [GEOGRAPHIC_DATA], received Council…"
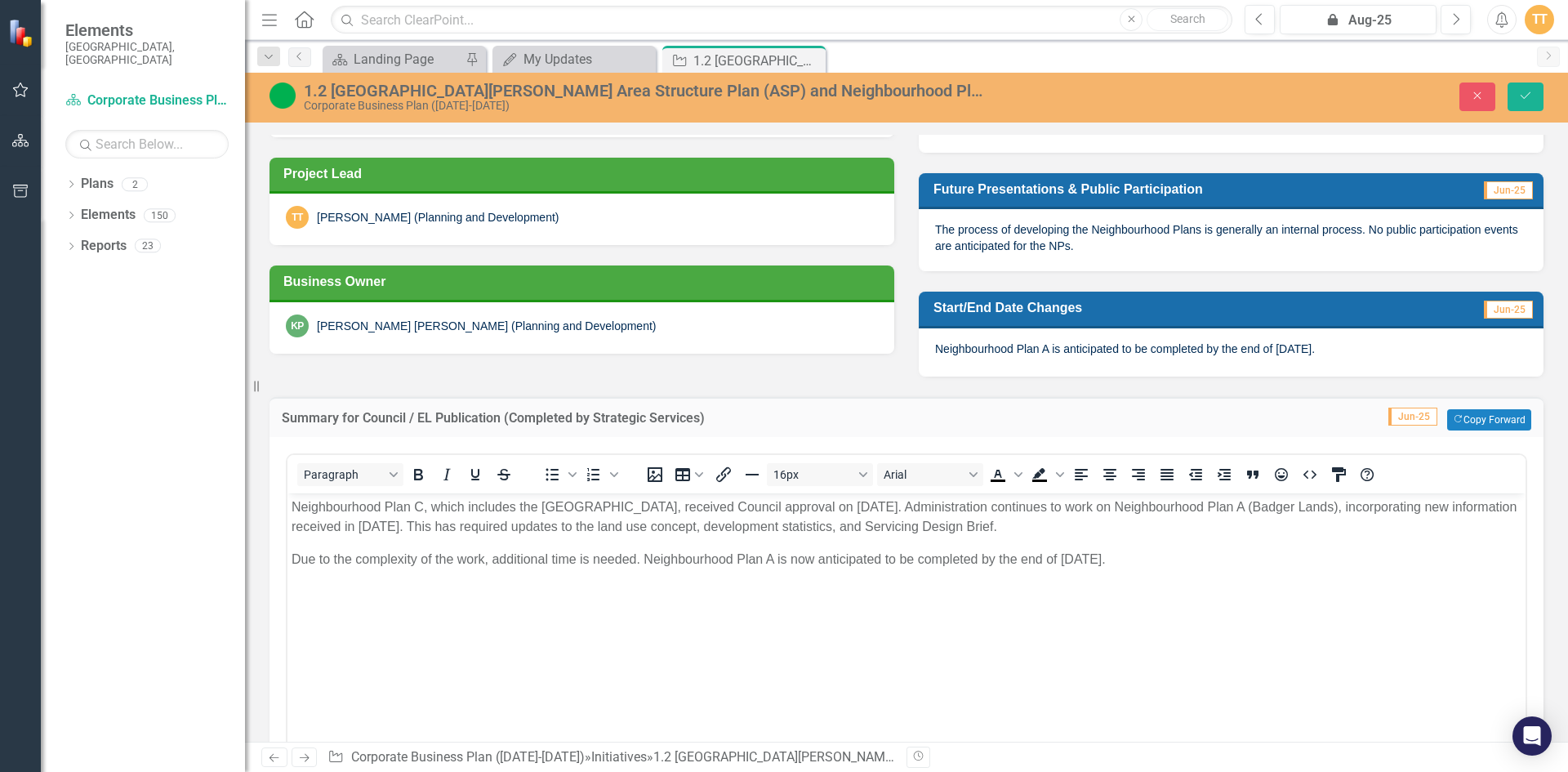
scroll to position [0, 0]
click at [1005, 611] on body "Neighbourhood Plan C, which includes the [GEOGRAPHIC_DATA], received Council ap…" at bounding box center [906, 615] width 1238 height 245
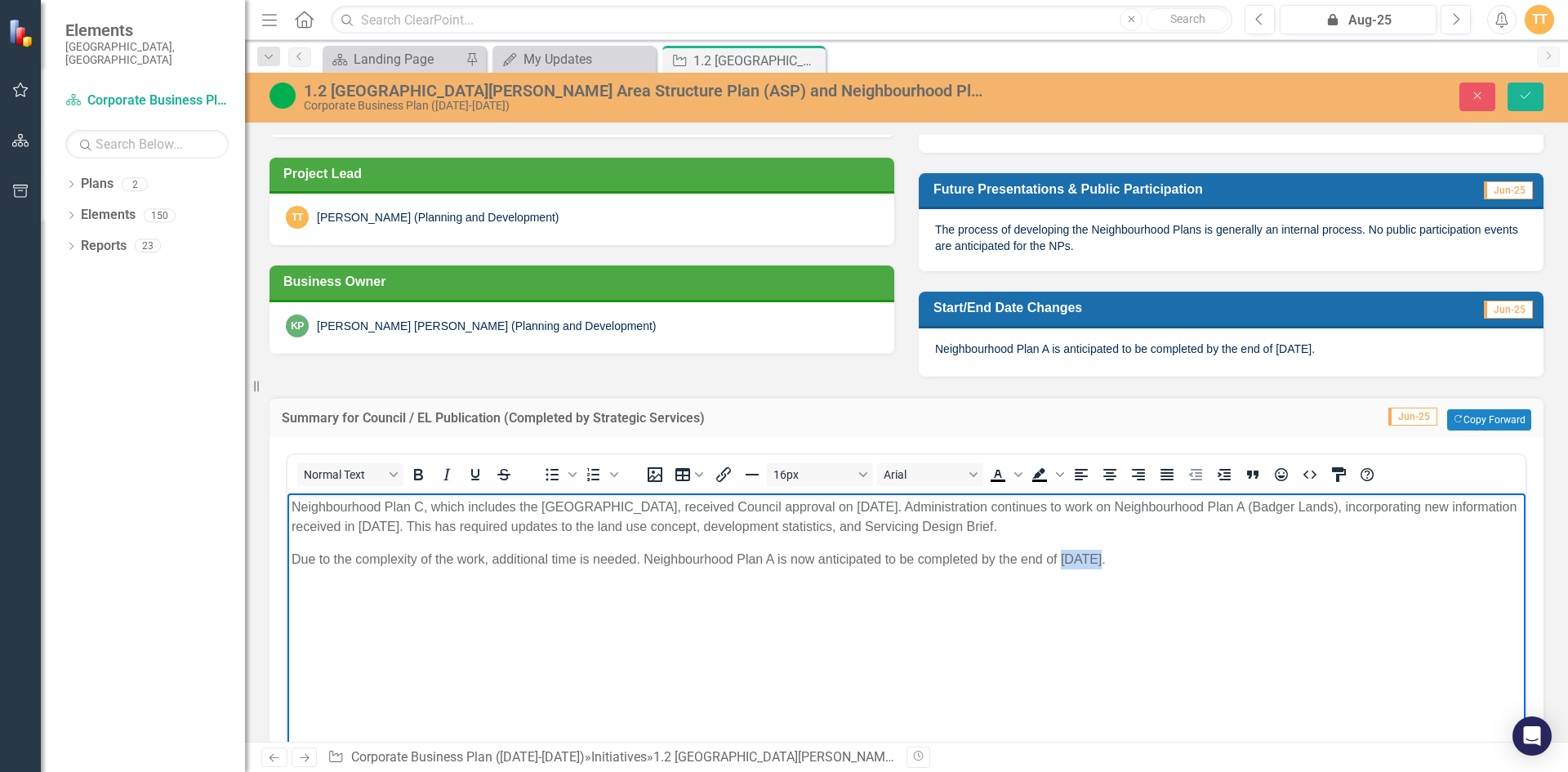
drag, startPoint x: 1100, startPoint y: 559, endPoint x: 1060, endPoint y: 559, distance: 40.0
click at [1060, 559] on p "Due to the complexity of the work, additional time is needed. Neighbourhood Pla…" at bounding box center [906, 559] width 1230 height 20
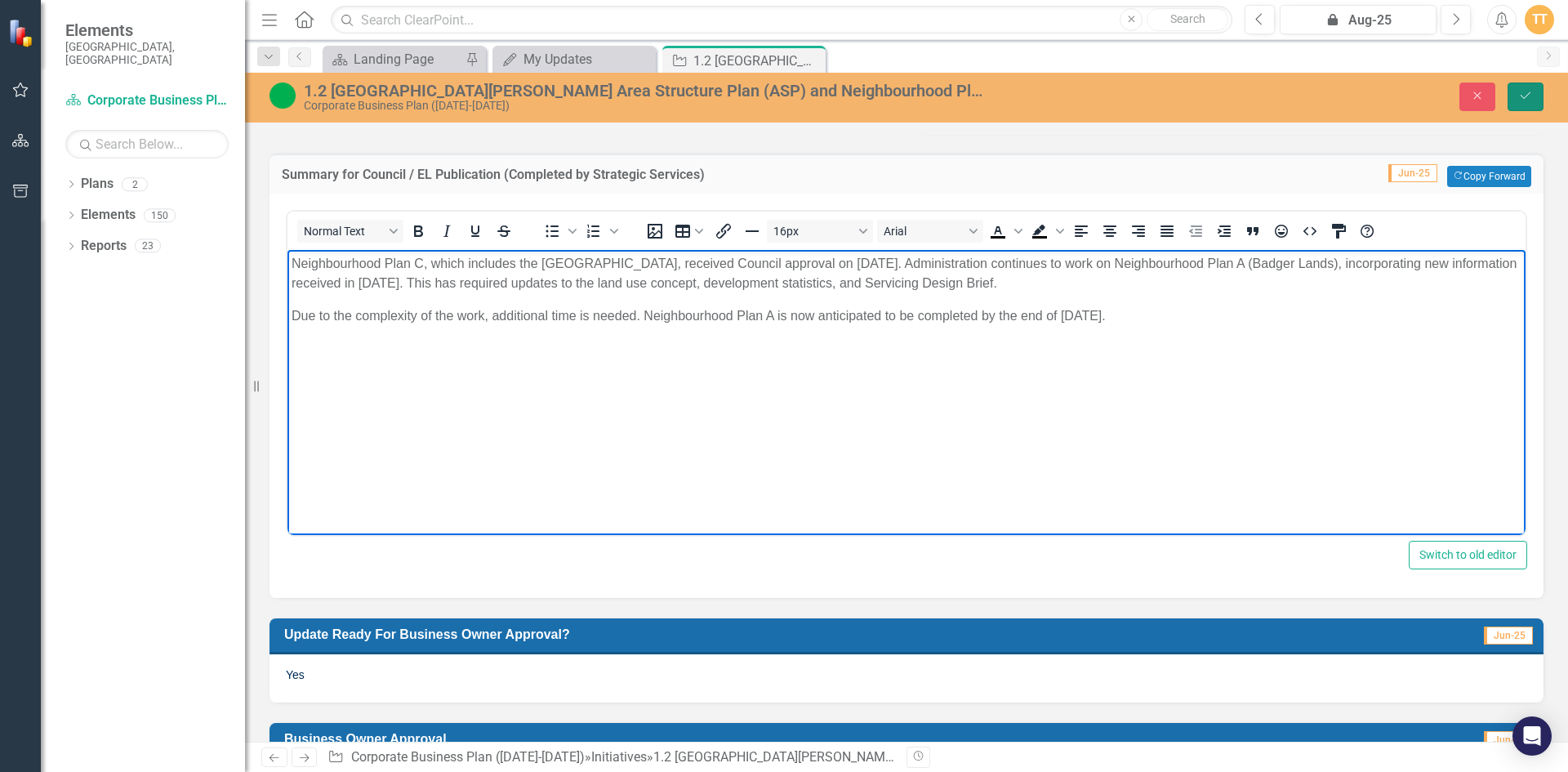
click at [1531, 99] on icon "Save" at bounding box center [1525, 96] width 15 height 12
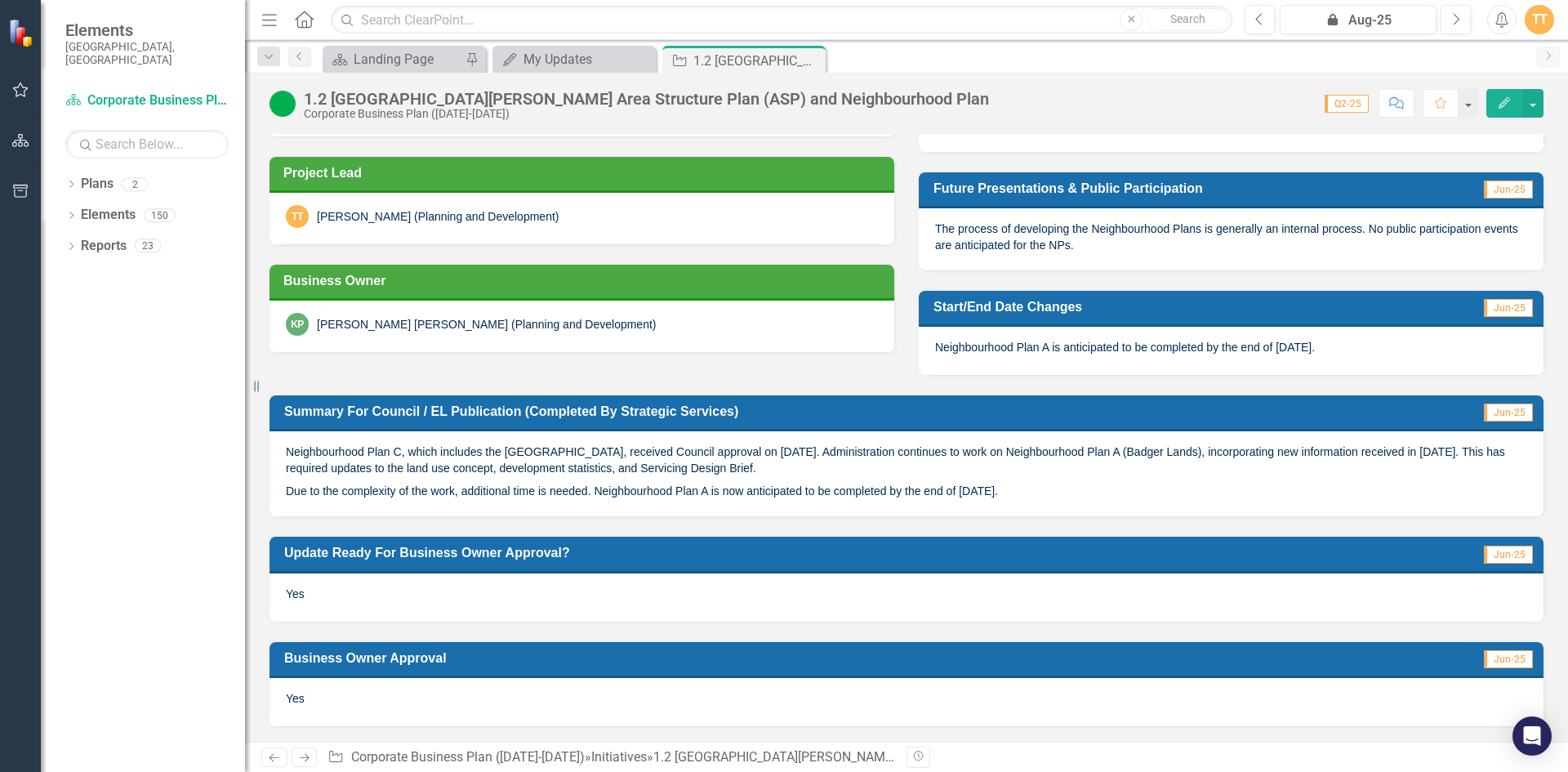
scroll to position [409, 0]
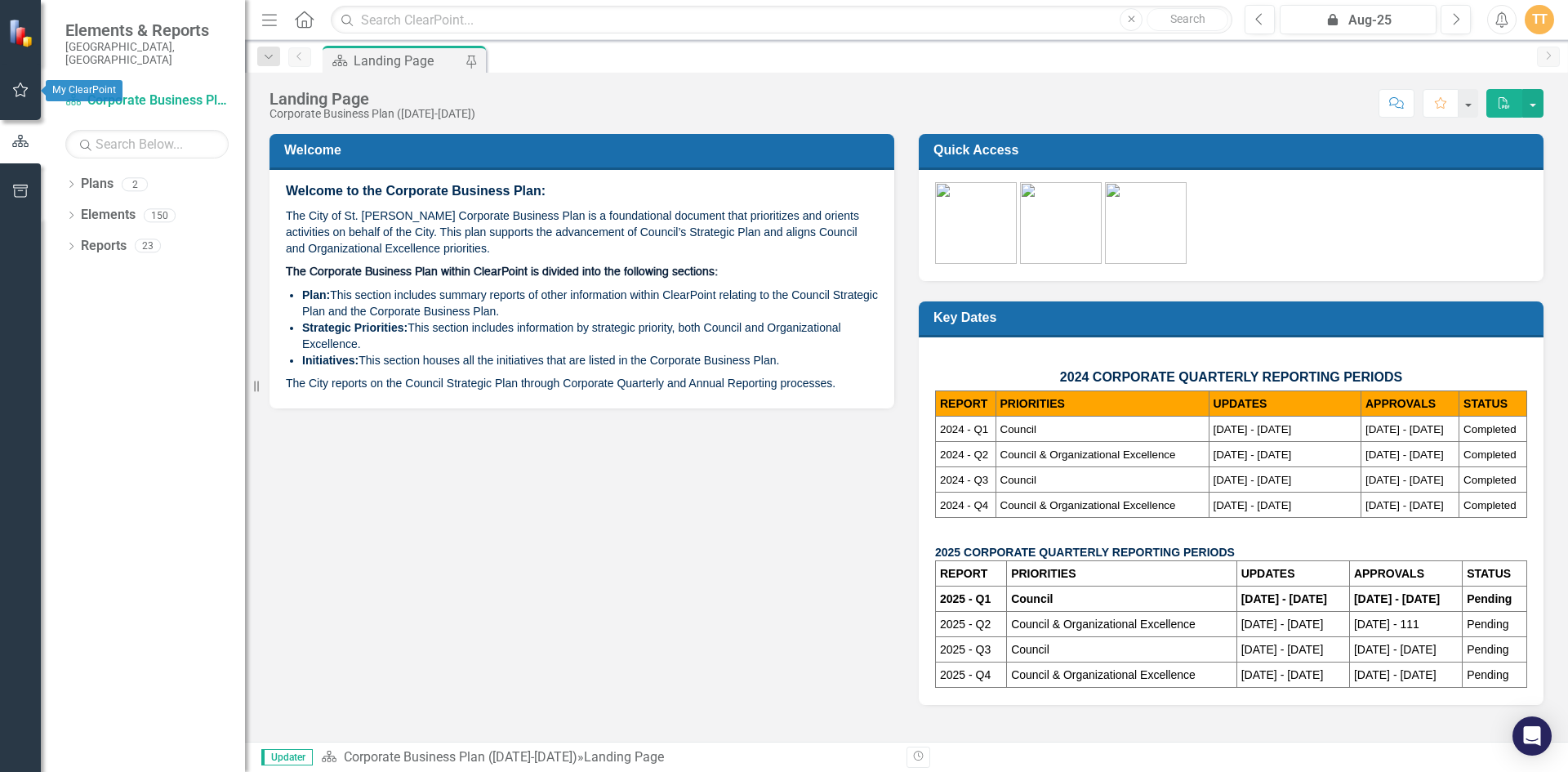
click at [15, 99] on button "button" at bounding box center [21, 90] width 37 height 34
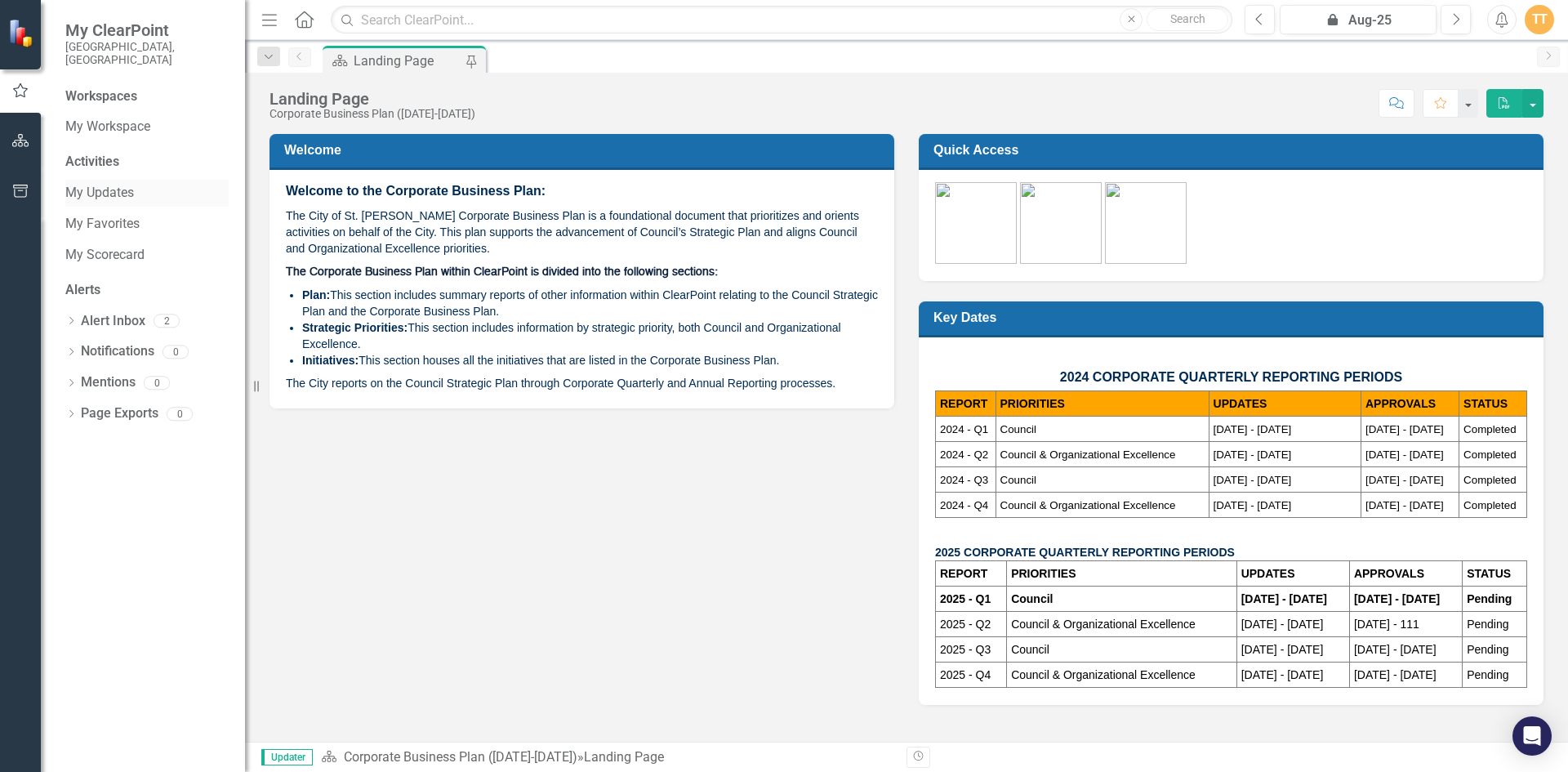
click at [111, 183] on link "My Updates" at bounding box center [147, 193] width 163 height 19
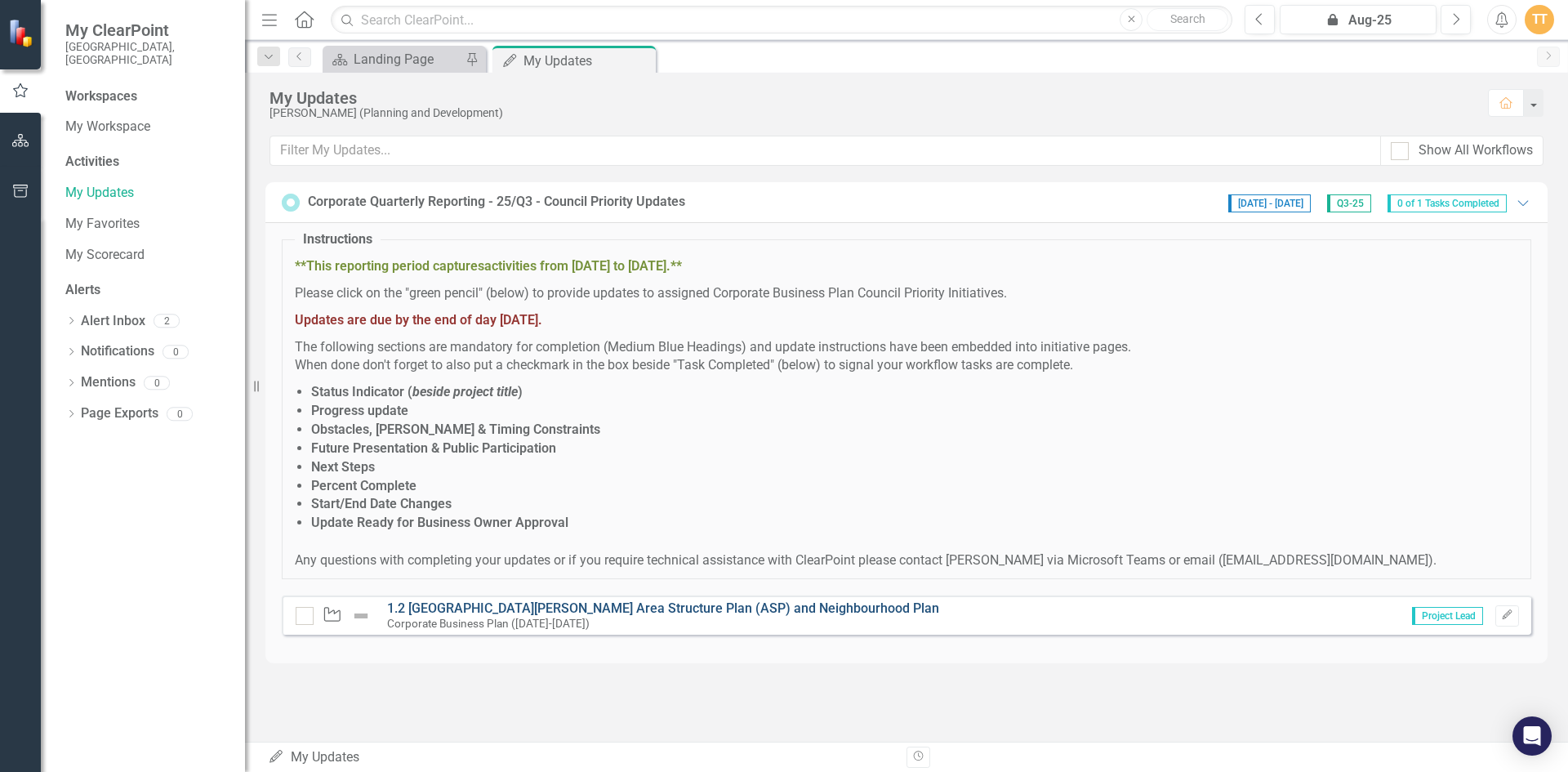
click at [576, 614] on link "1.2 [GEOGRAPHIC_DATA][PERSON_NAME] Area Structure Plan (ASP) and Neighbourhood …" at bounding box center [663, 608] width 552 height 16
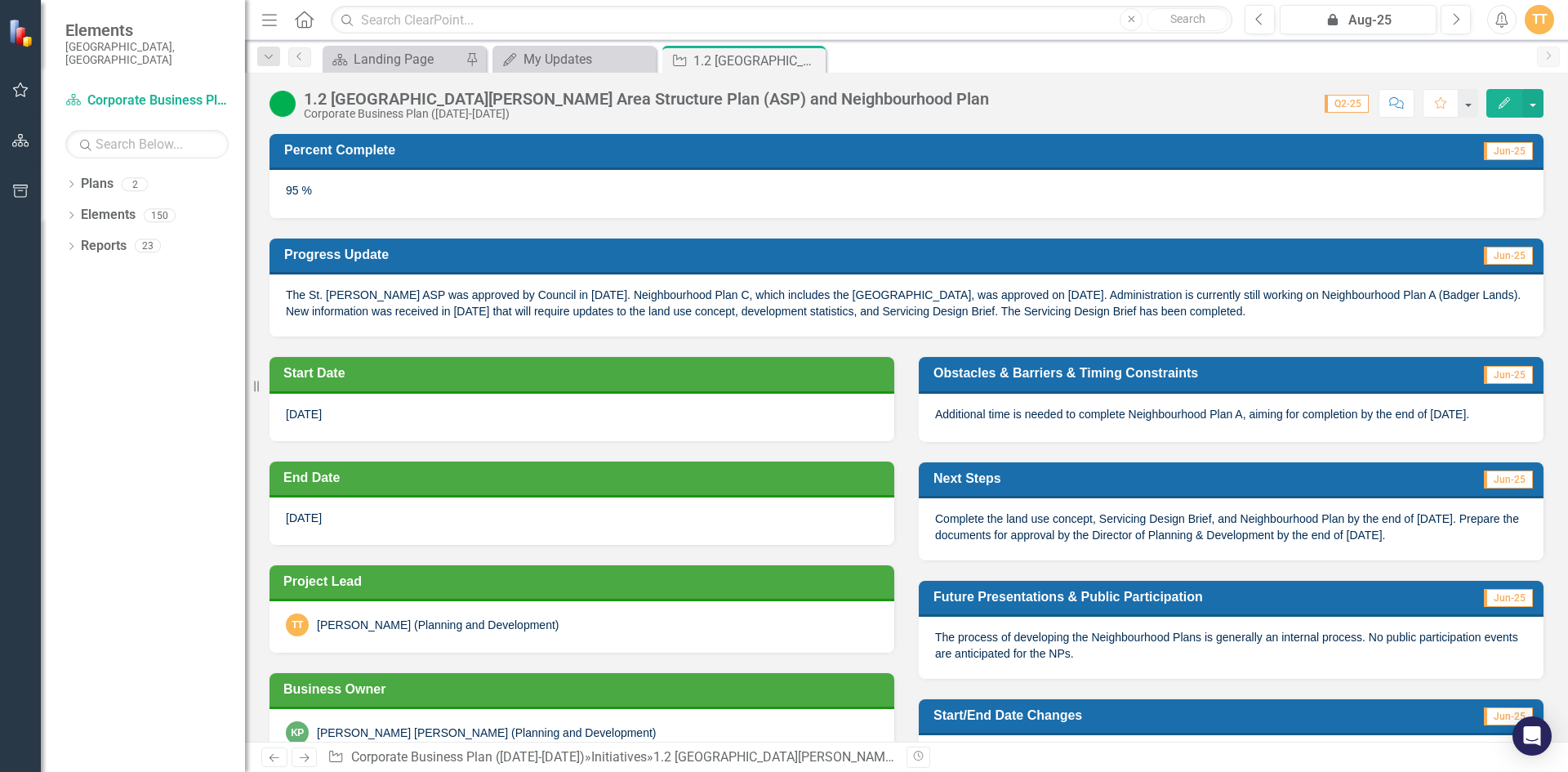
click at [1035, 544] on div "Complete the land use concept, Servicing Design Brief, and Neighbourhood Plan b…" at bounding box center [1230, 528] width 624 height 61
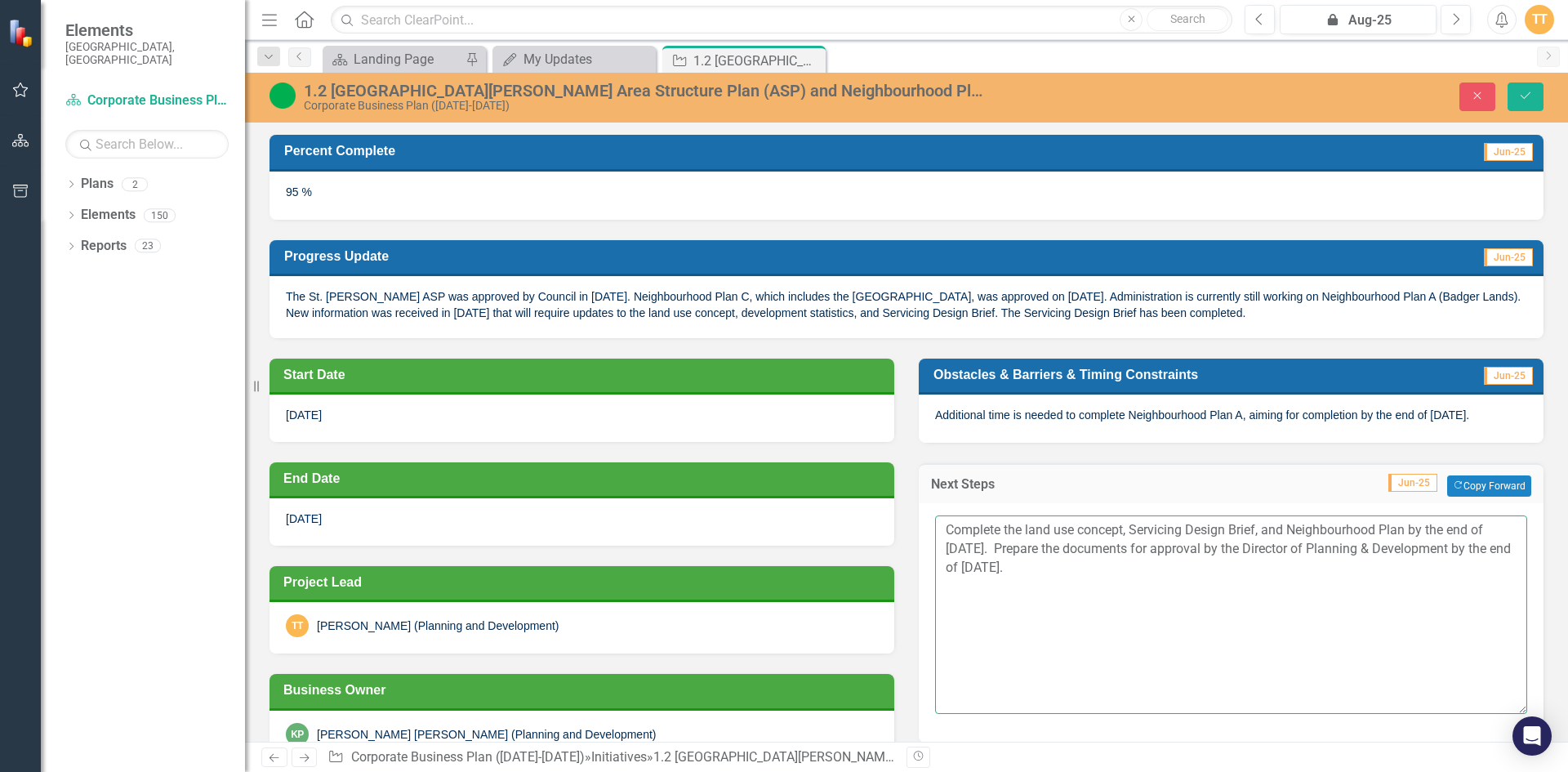
click at [1036, 550] on textarea "Complete the land use concept, Servicing Design Brief, and Neighbourhood Plan b…" at bounding box center [1231, 614] width 592 height 198
drag, startPoint x: 1282, startPoint y: 524, endPoint x: 904, endPoint y: 504, distance: 378.5
click at [906, 504] on div "Next Steps Jun-25 Copy Forward Copy Forward Complete the land use concept, Serv…" at bounding box center [1230, 592] width 649 height 299
click at [1239, 540] on textarea "Complete the land use concept, Servicing Design Brief, and Neighbourhood Plan b…" at bounding box center [1231, 614] width 592 height 198
drag, startPoint x: 945, startPoint y: 534, endPoint x: 964, endPoint y: 534, distance: 19.0
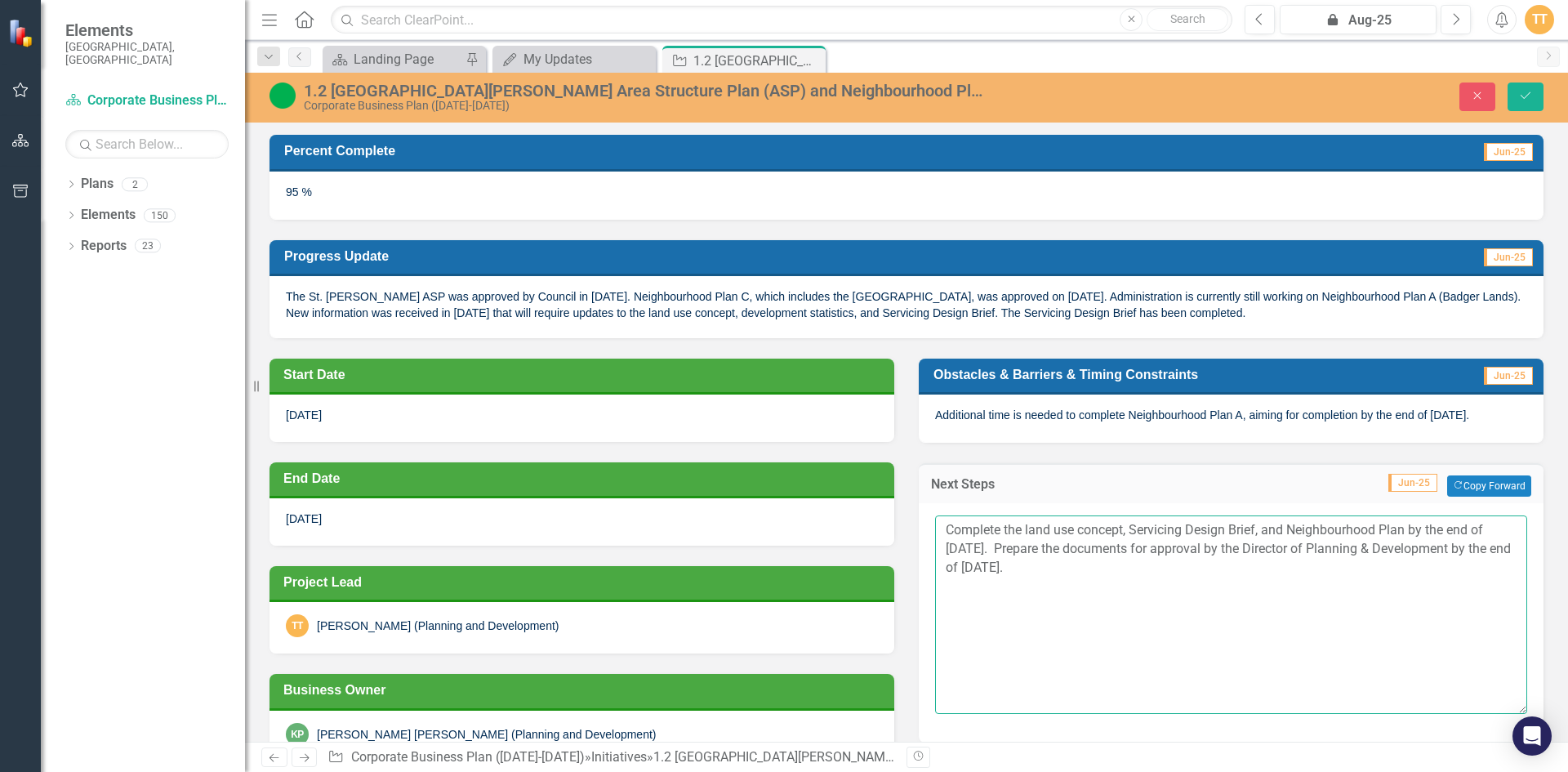
click at [944, 534] on textarea "Complete the land use concept, Servicing Design Brief, and Neighbourhood Plan b…" at bounding box center [1231, 614] width 592 height 198
click at [1141, 533] on textarea "Now that the Servicing Design Brief, and Neighbourhood Plan by the end of July …" at bounding box center [1231, 614] width 592 height 198
drag, startPoint x: 1056, startPoint y: 547, endPoint x: 936, endPoint y: 551, distance: 120.1
click at [936, 551] on textarea "Now that the Servicing Design Brief is done, proceed with the work on the Neigh…" at bounding box center [1231, 614] width 592 height 198
click at [1180, 572] on textarea "Now that the Servicing Design Brief is done, proceed with the work on the Neigh…" at bounding box center [1231, 614] width 592 height 198
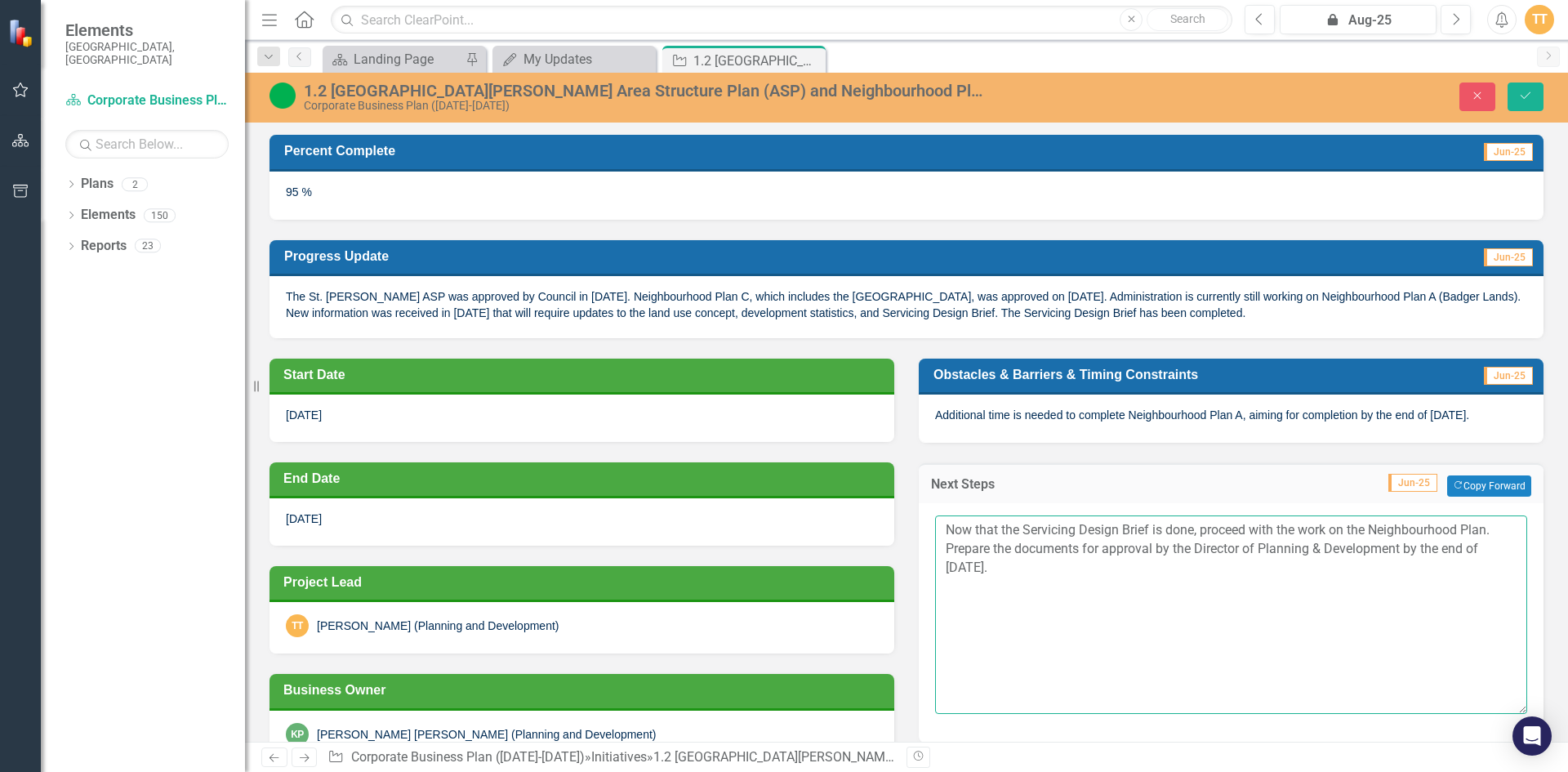
click at [1480, 529] on textarea "Now that the Servicing Design Brief is done, proceed with the work on the Neigh…" at bounding box center [1231, 614] width 592 height 198
click at [1420, 556] on textarea "Now that the Servicing Design Brief is done, proceed with the work on the Neigh…" at bounding box center [1231, 614] width 592 height 198
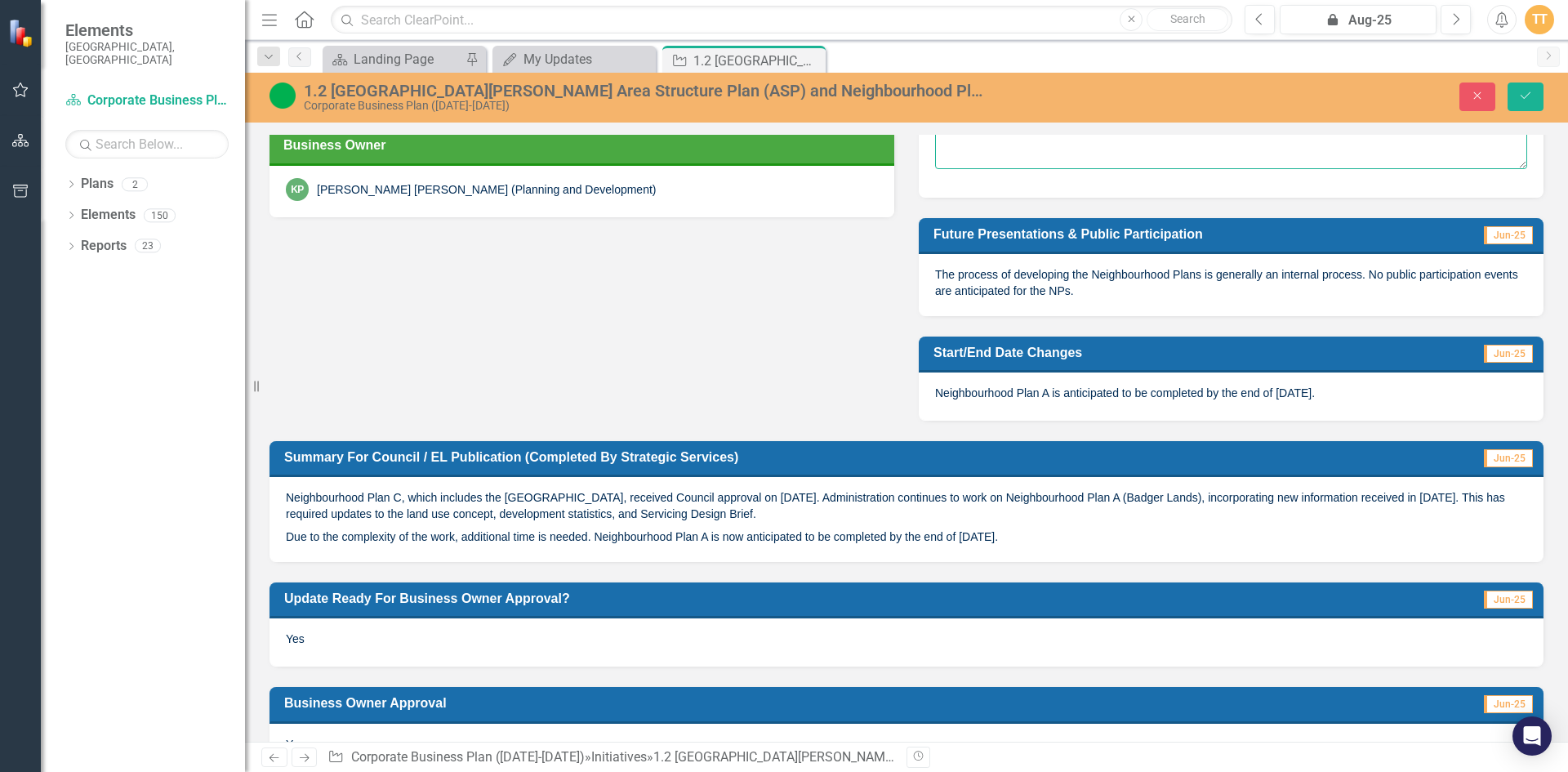
scroll to position [590, 0]
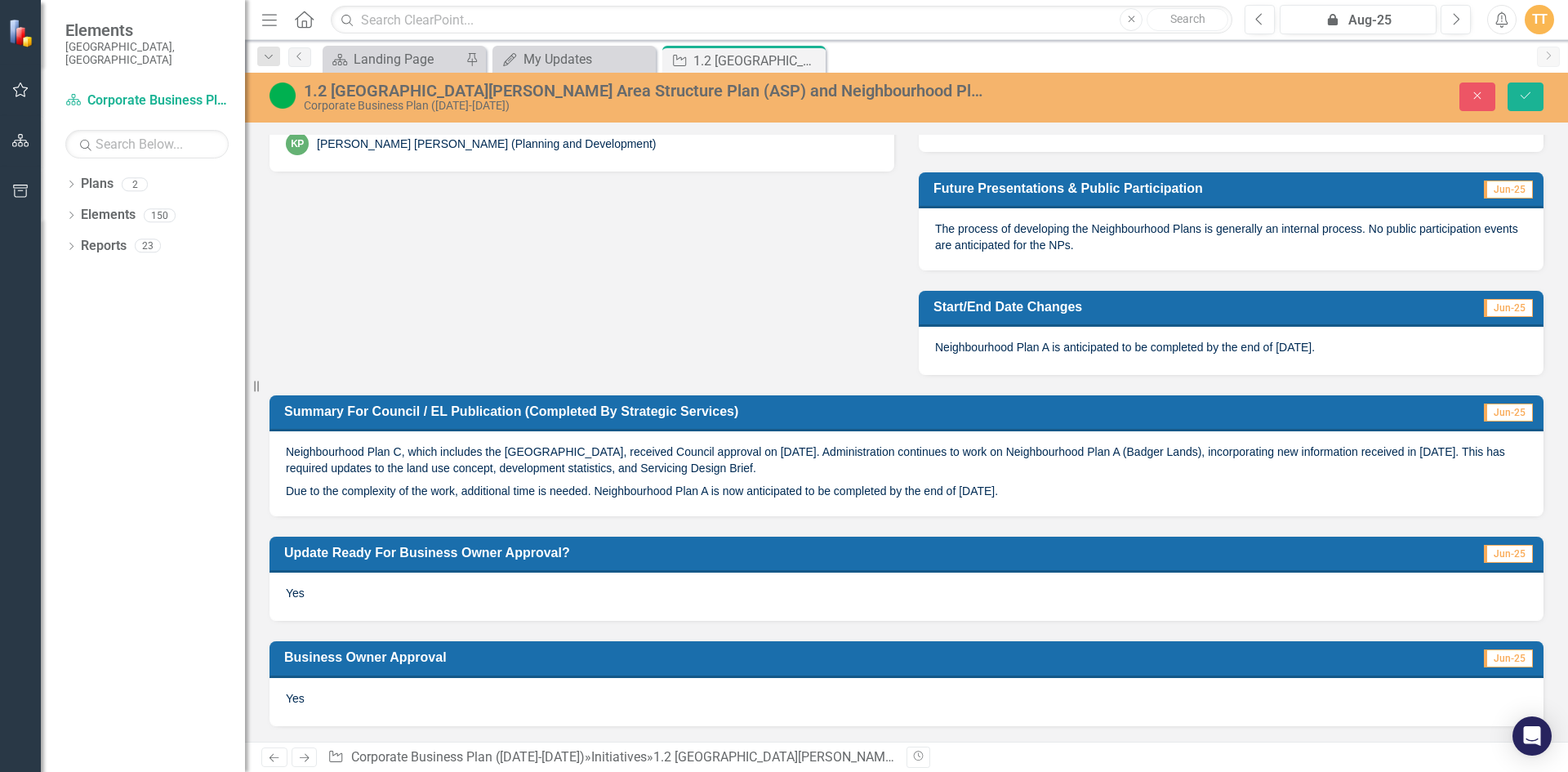
type textarea "Now that the Servicing Design Brief is done, proceed with the work on the Neigh…"
click at [275, 587] on div "Yes" at bounding box center [906, 596] width 1274 height 48
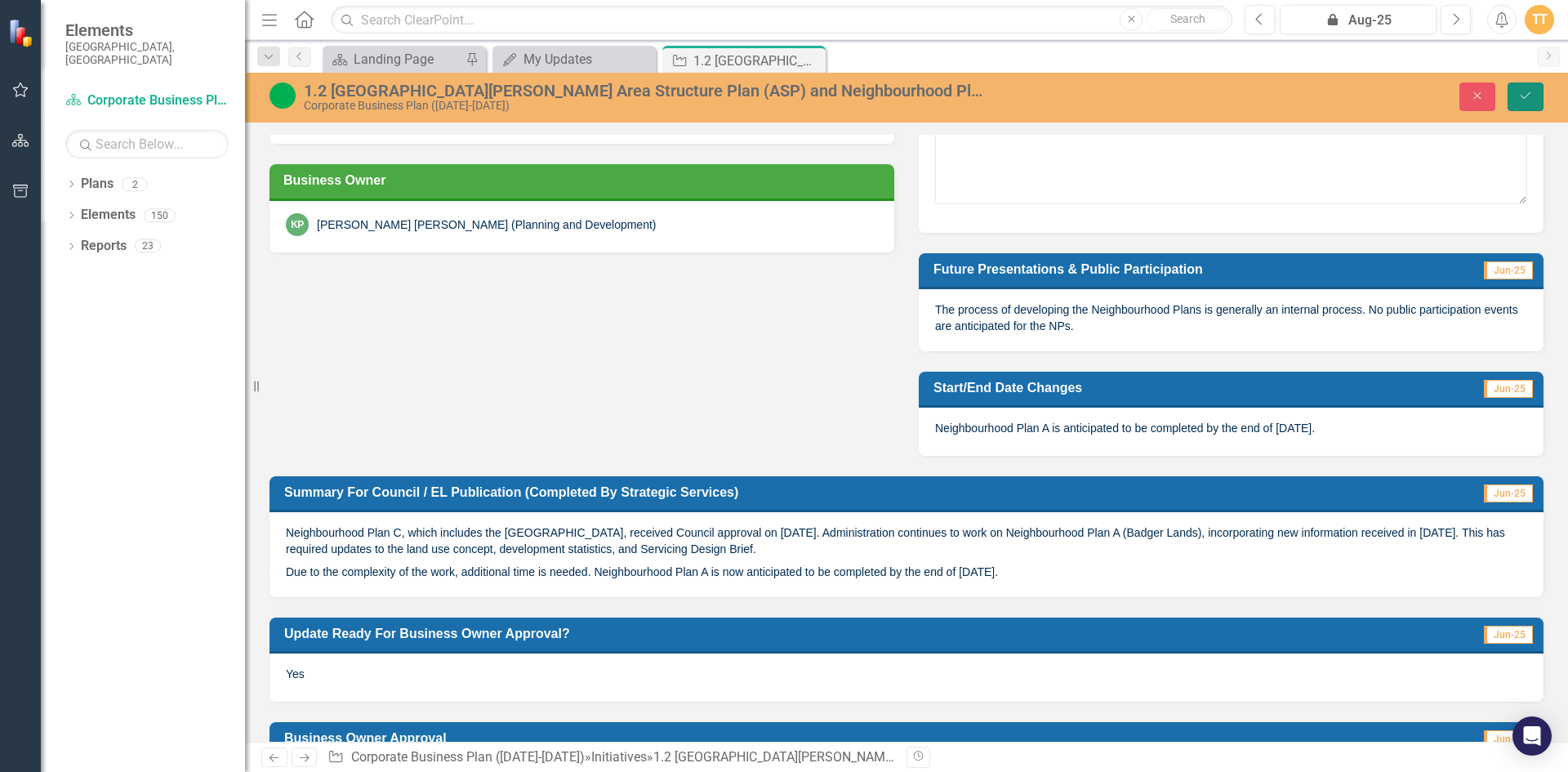
click at [1516, 95] on button "Save" at bounding box center [1525, 97] width 36 height 28
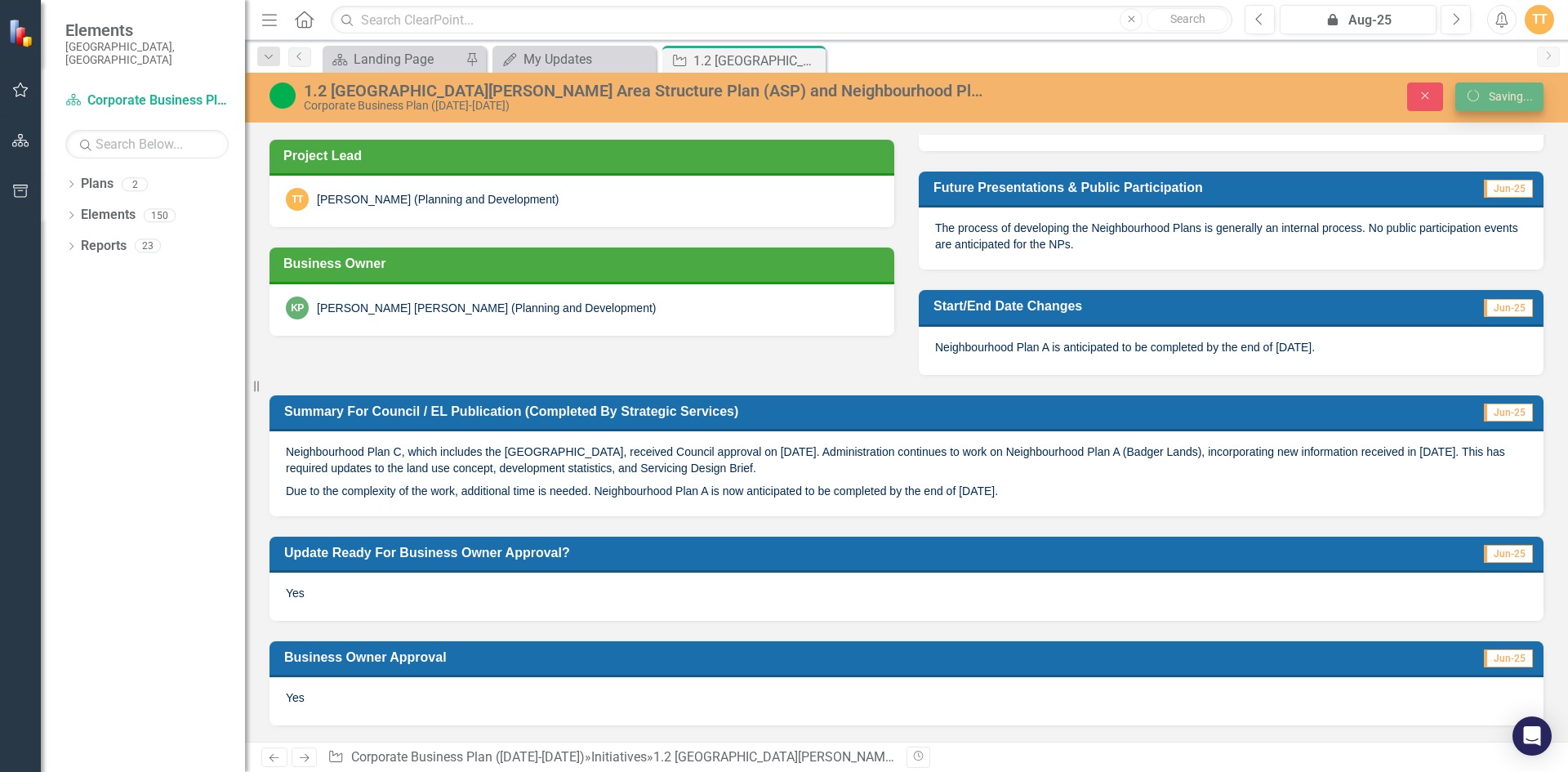
scroll to position [426, 0]
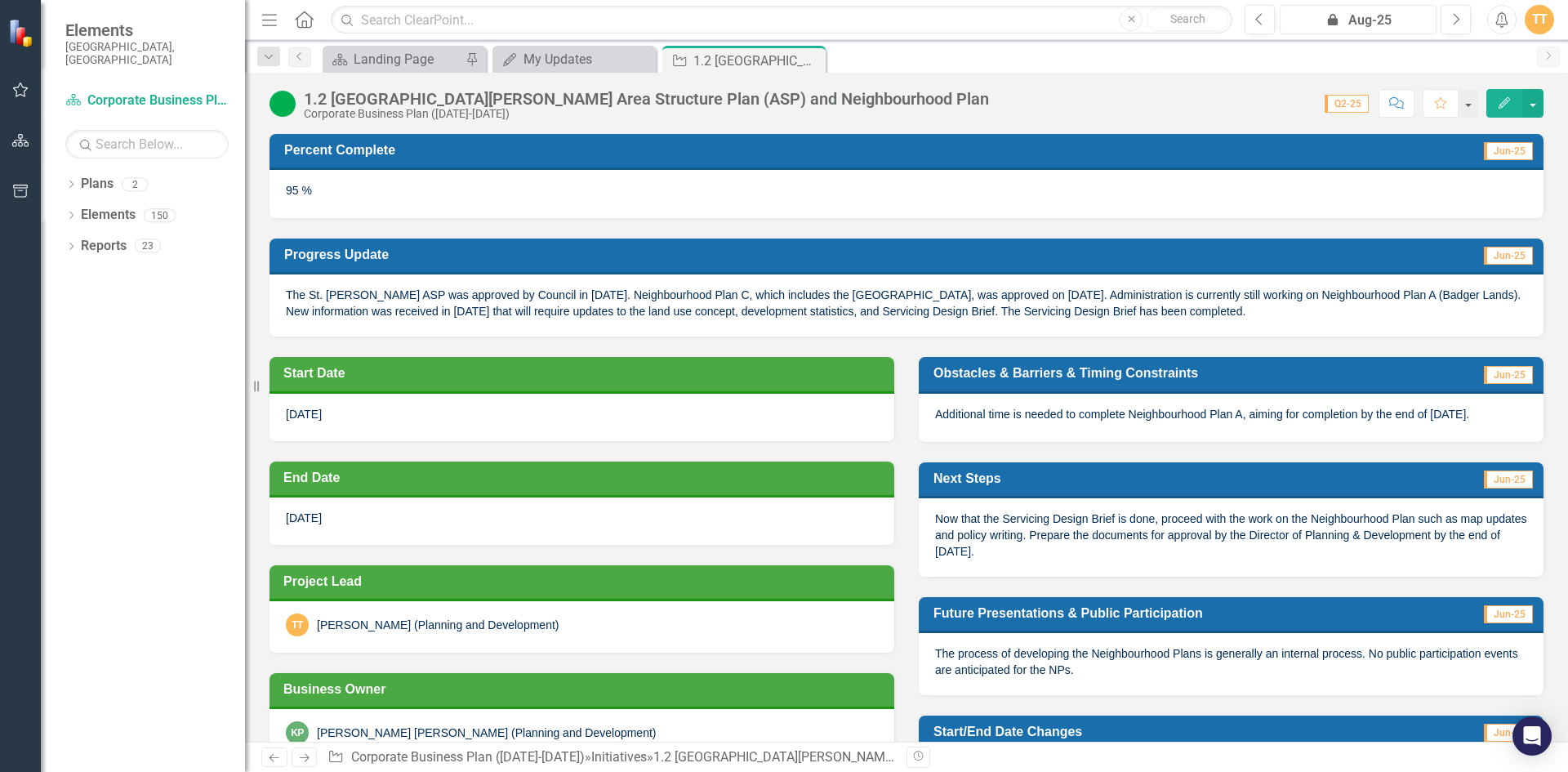
click at [1363, 21] on div "icon.lock Aug-25" at bounding box center [1358, 21] width 145 height 20
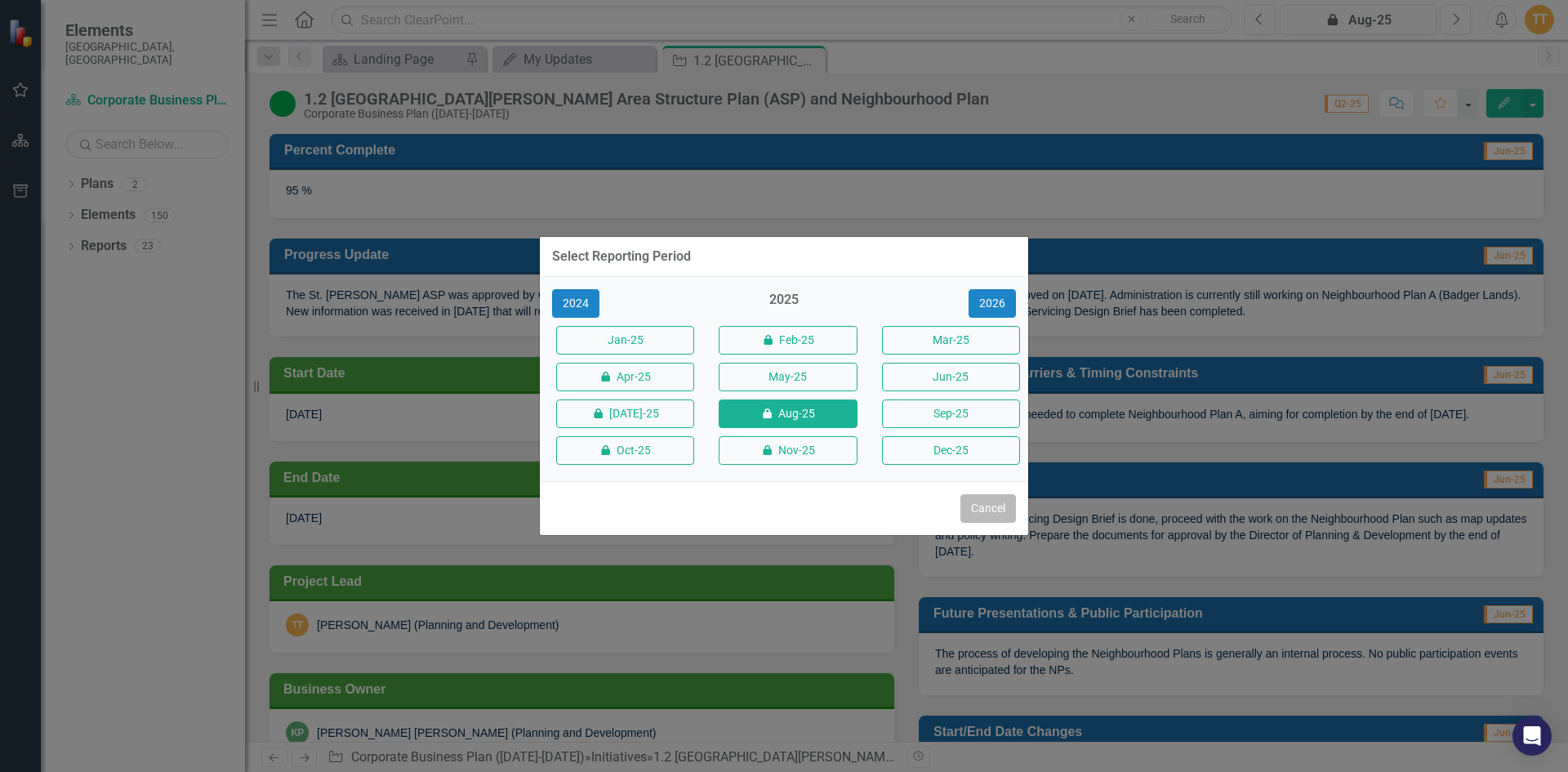
click at [983, 499] on button "Cancel" at bounding box center [988, 509] width 56 height 28
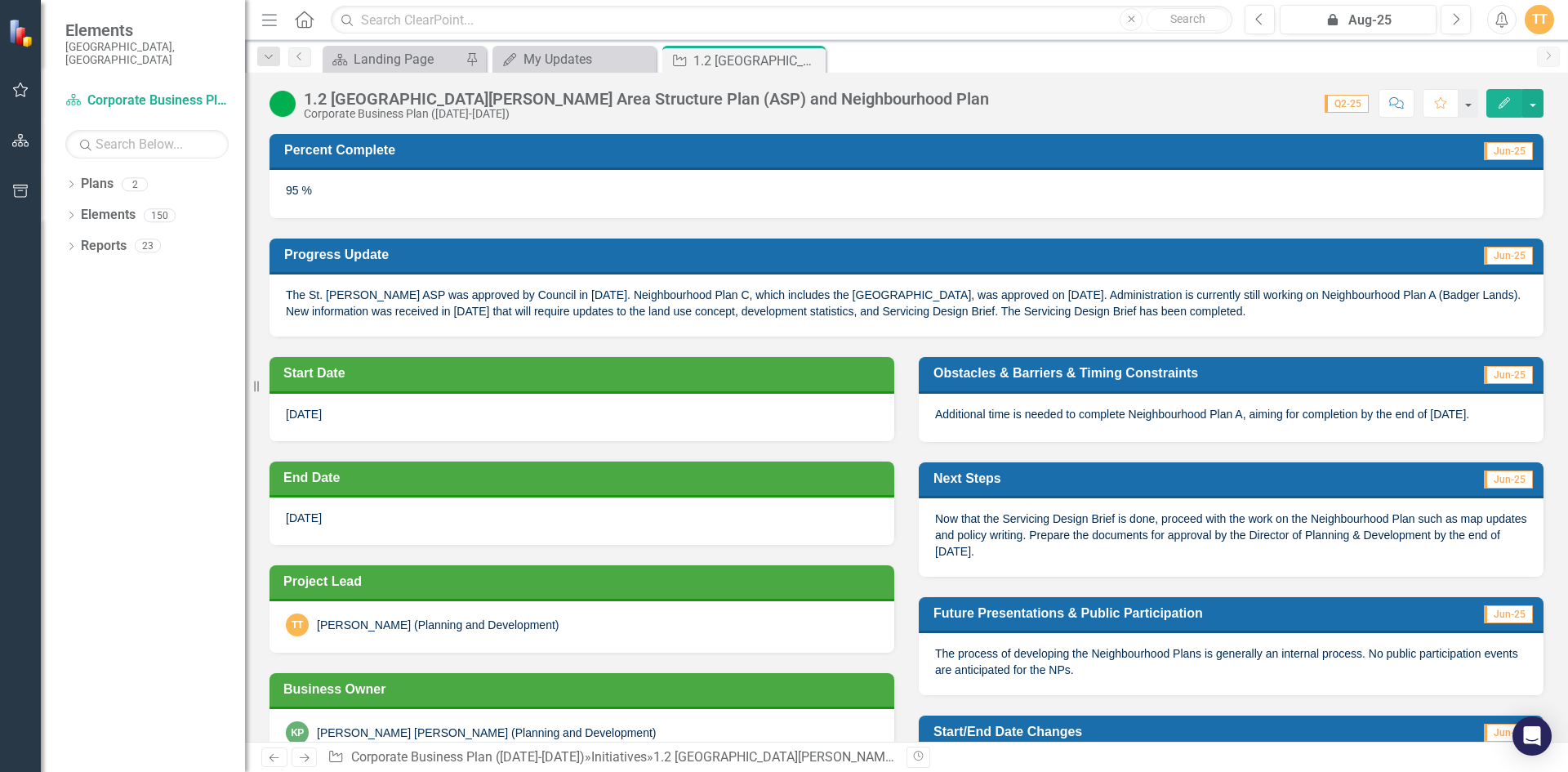
click at [1359, 101] on span "Q2-25" at bounding box center [1346, 104] width 44 height 18
click at [1359, 103] on span "Q2-25" at bounding box center [1346, 104] width 44 height 18
click at [537, 67] on div "My Updates" at bounding box center [577, 59] width 108 height 20
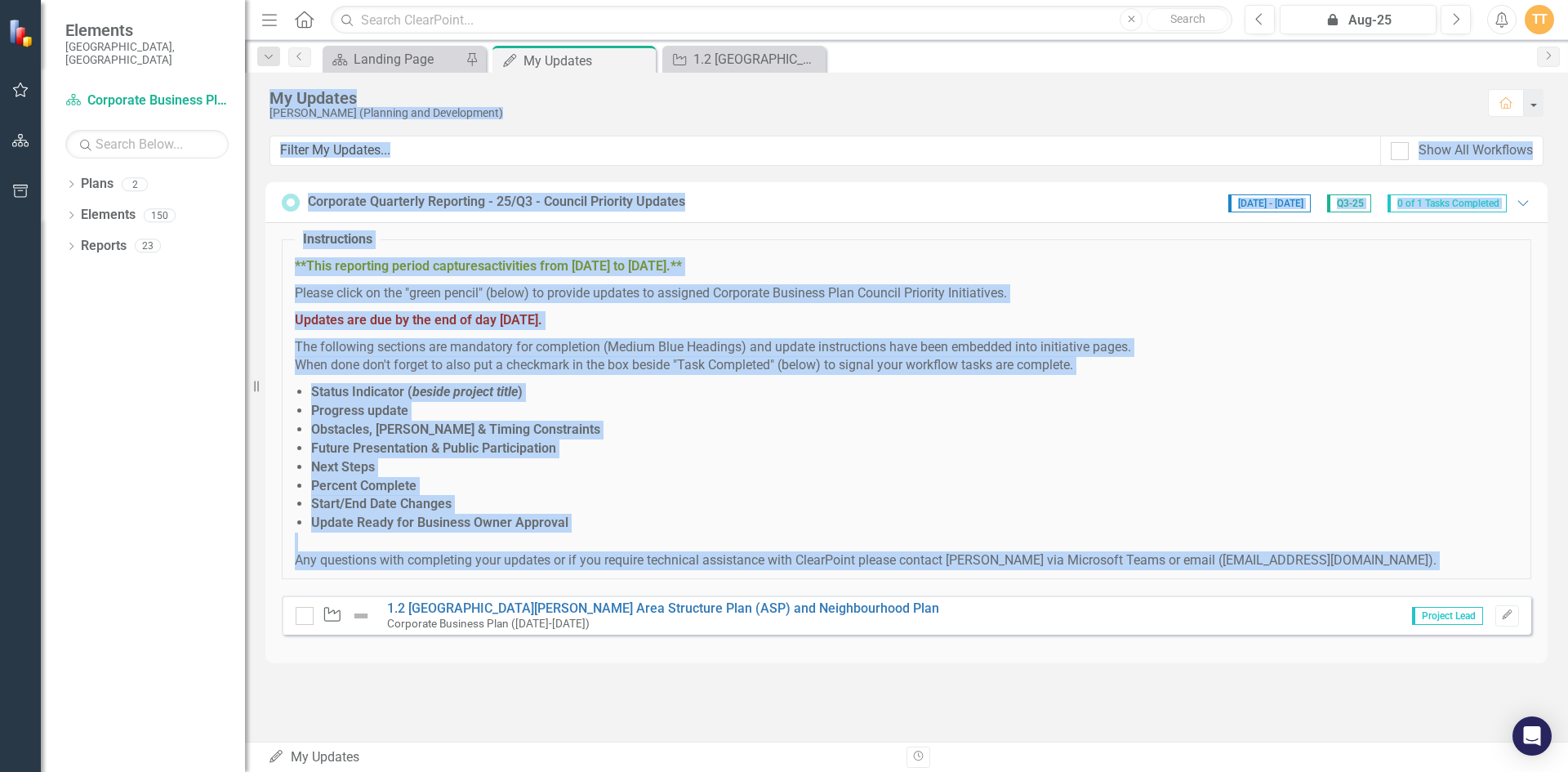
click at [666, 266] on strong "activities from [DATE] to [DATE].**" at bounding box center [583, 266] width 198 height 16
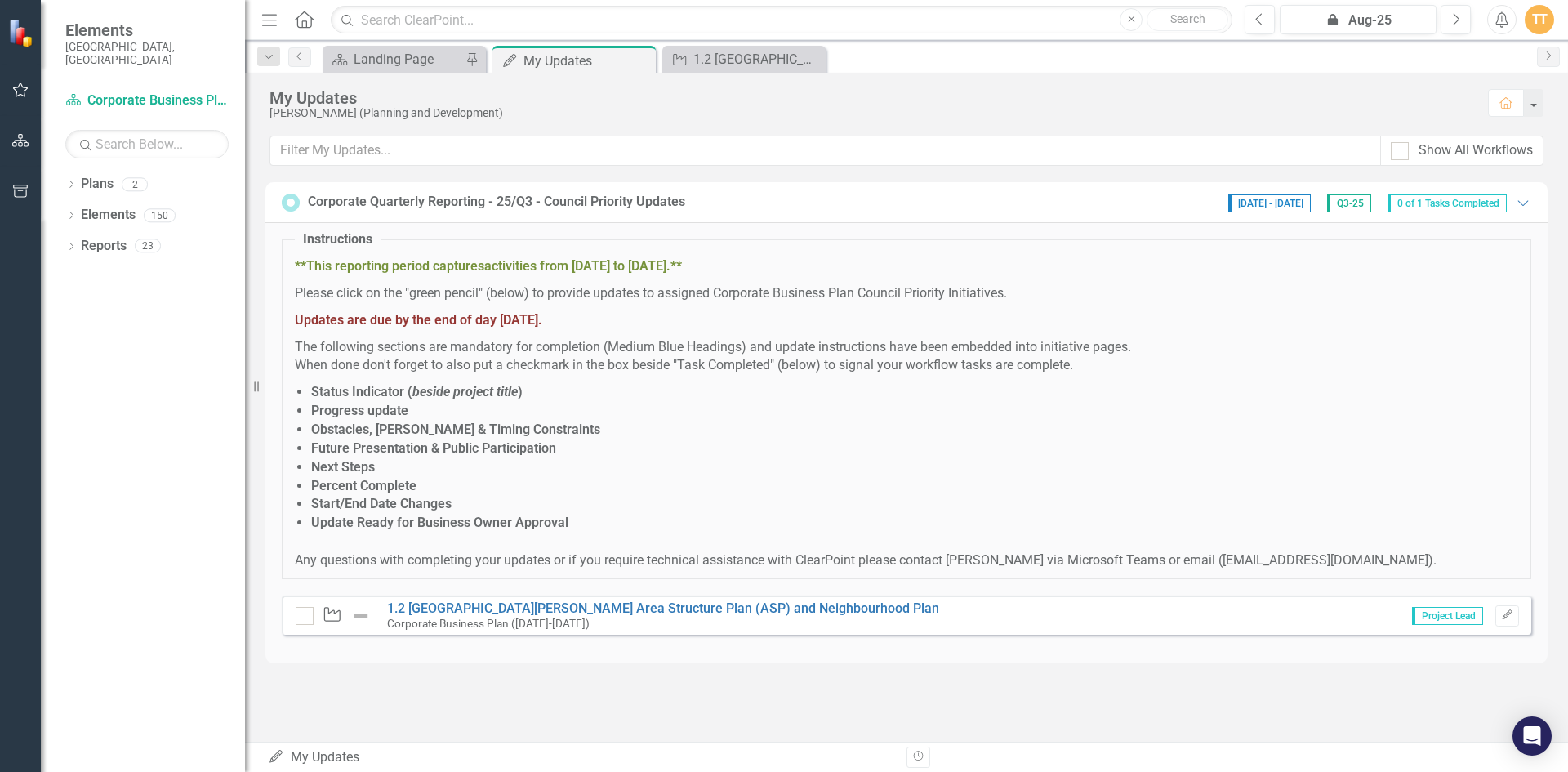
click at [286, 614] on div "Initiative 1.2 St. Albert West Area Structure Plan (ASP) and Neighbourhood Plan…" at bounding box center [906, 614] width 1250 height 39
click at [315, 614] on div "Initiative" at bounding box center [338, 616] width 83 height 20
click at [307, 617] on div at bounding box center [305, 616] width 18 height 18
click at [306, 617] on input "checkbox" at bounding box center [301, 612] width 11 height 11
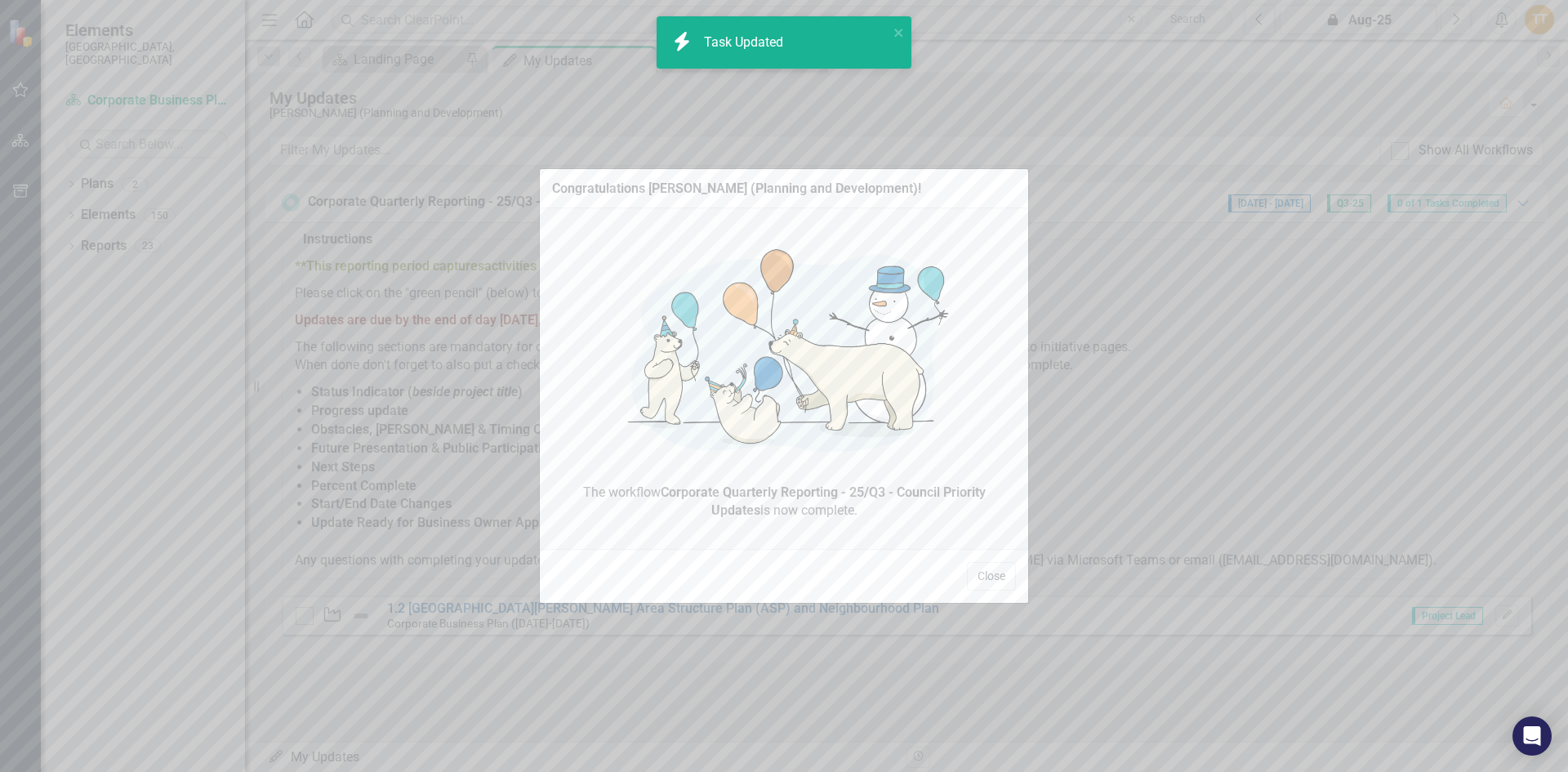
checkbox input "true"
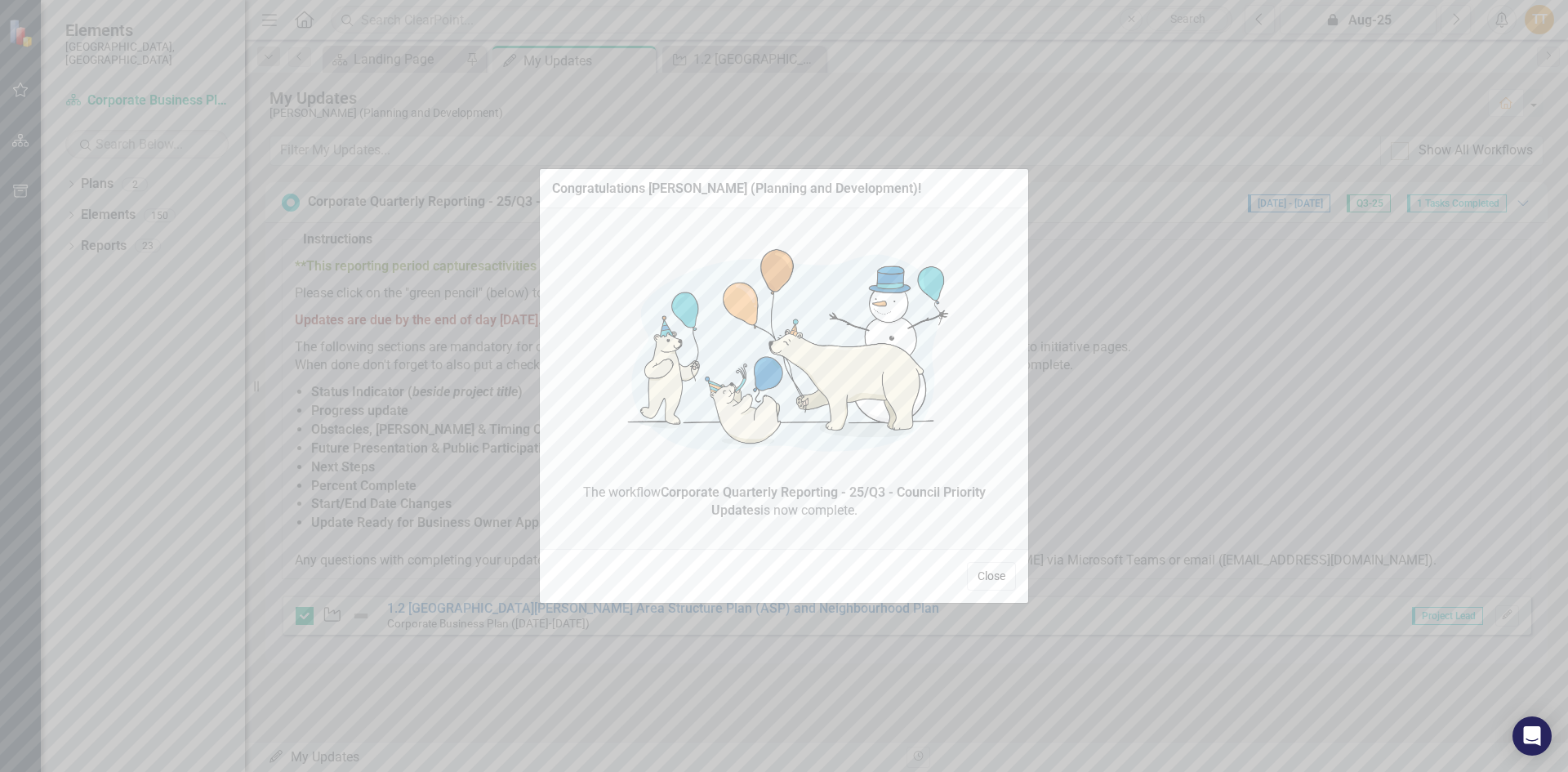
click at [990, 579] on button "Close" at bounding box center [991, 576] width 49 height 28
